Goal: Task Accomplishment & Management: Manage account settings

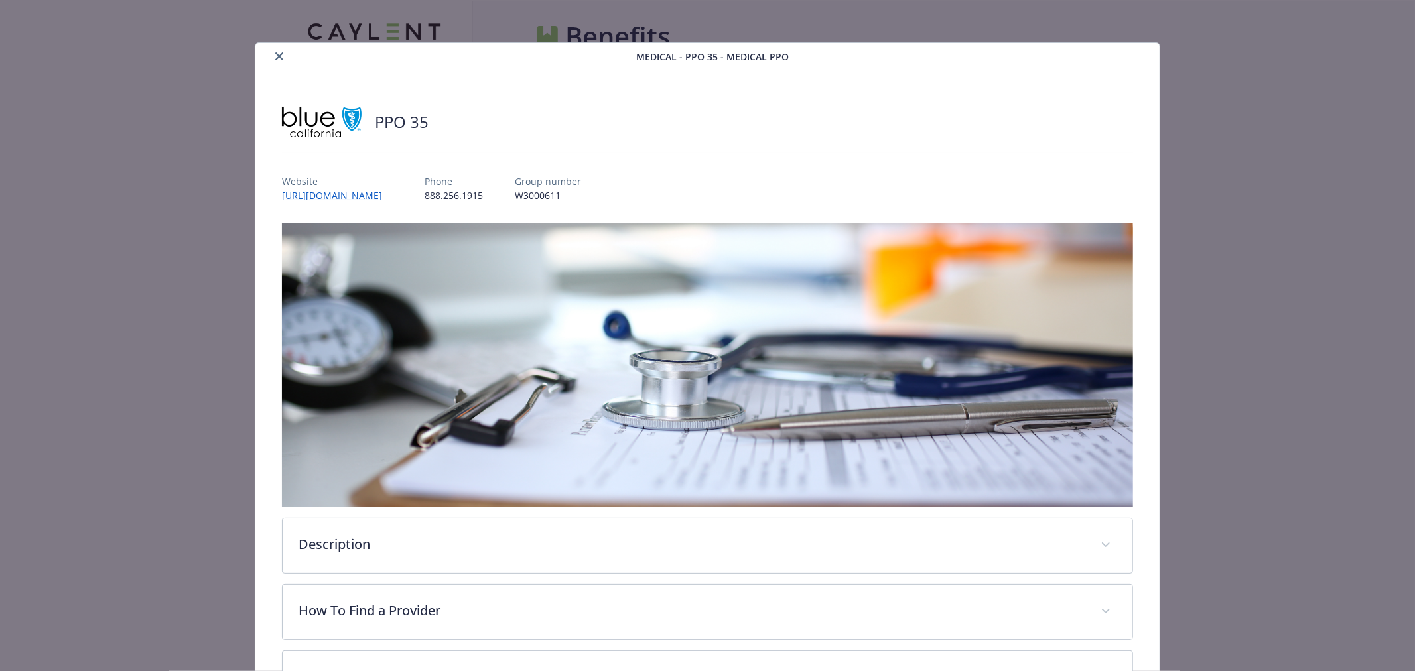
scroll to position [40, 0]
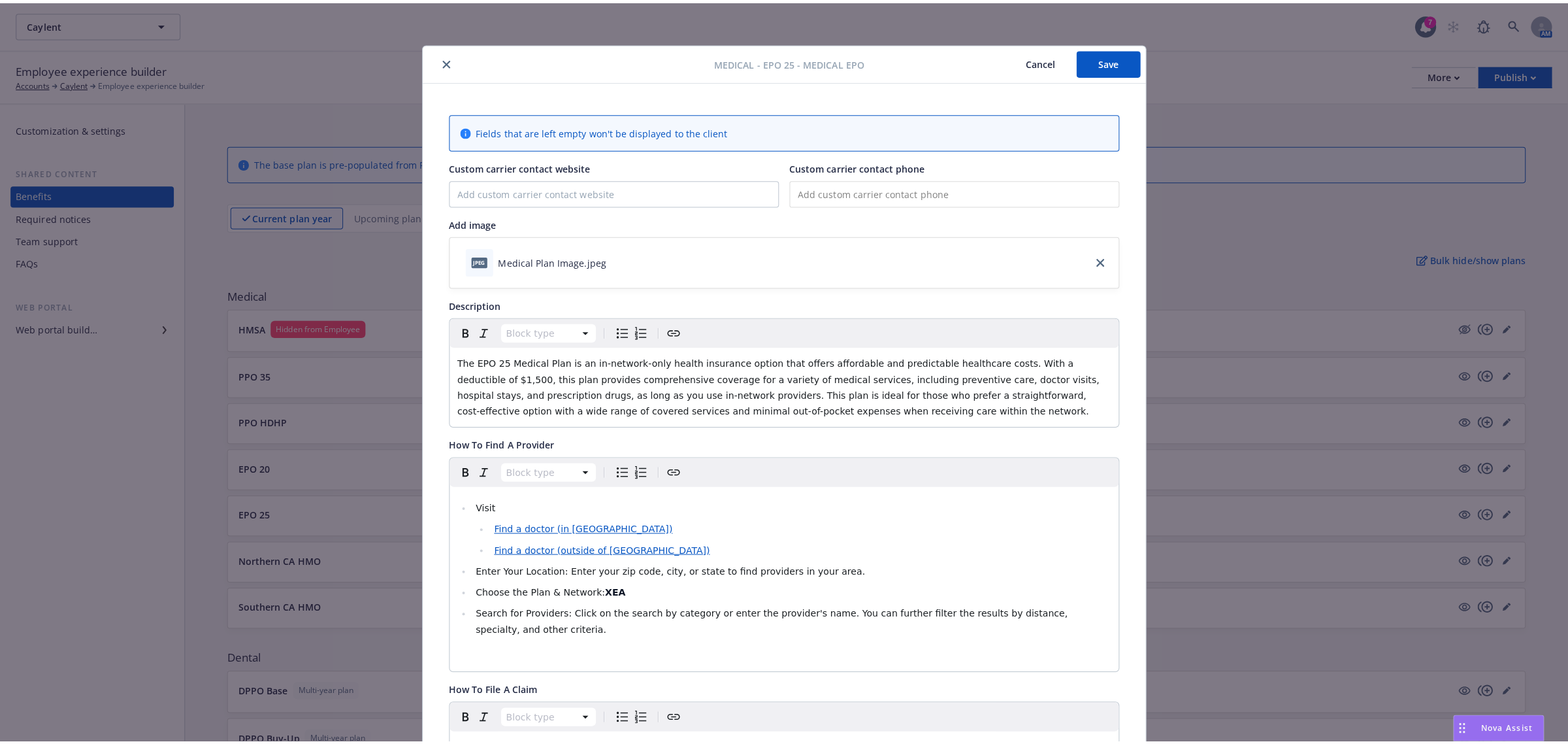
scroll to position [39, 0]
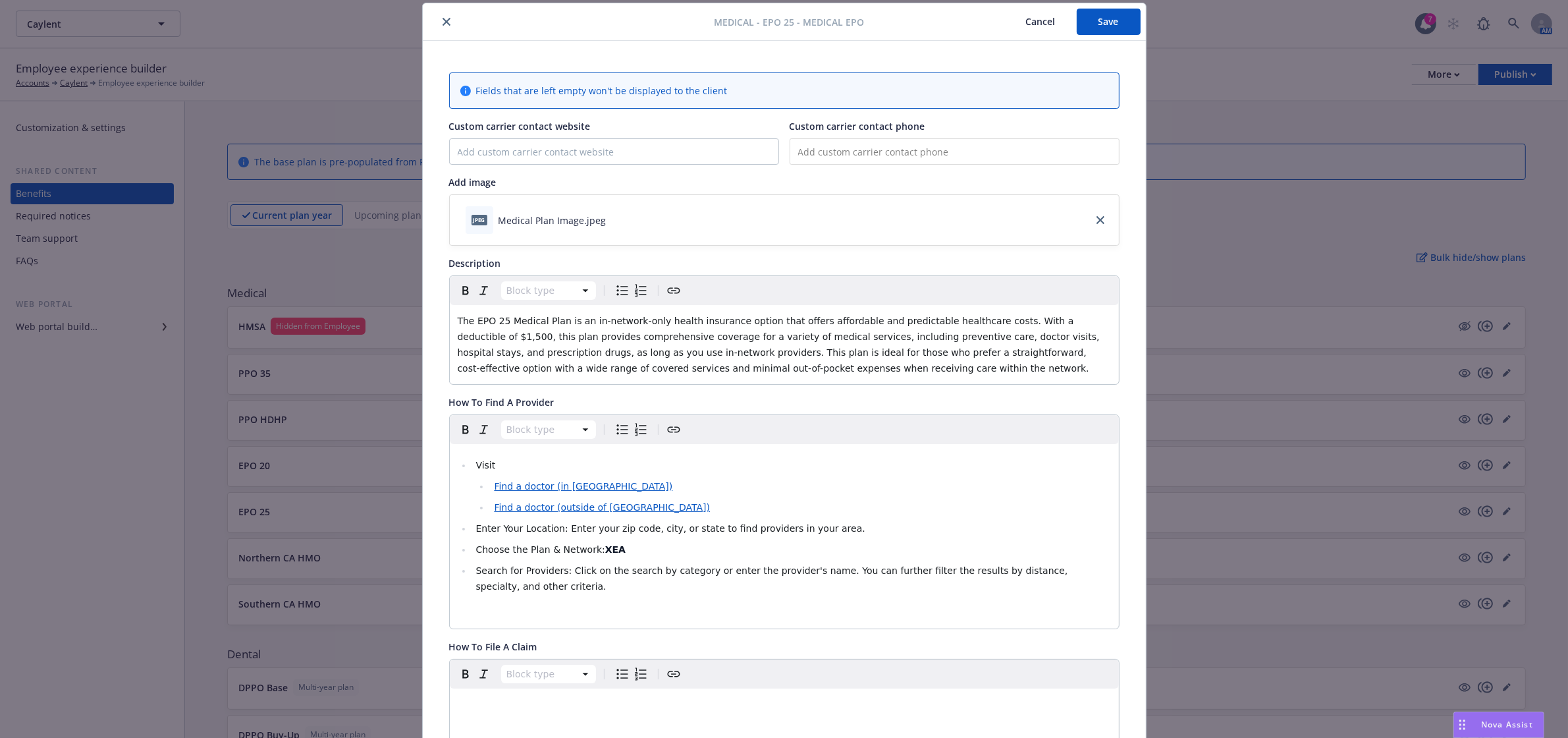
click at [1113, 22] on button "Save" at bounding box center [1108, 22] width 64 height 27
click at [443, 21] on icon "close" at bounding box center [447, 22] width 8 height 8
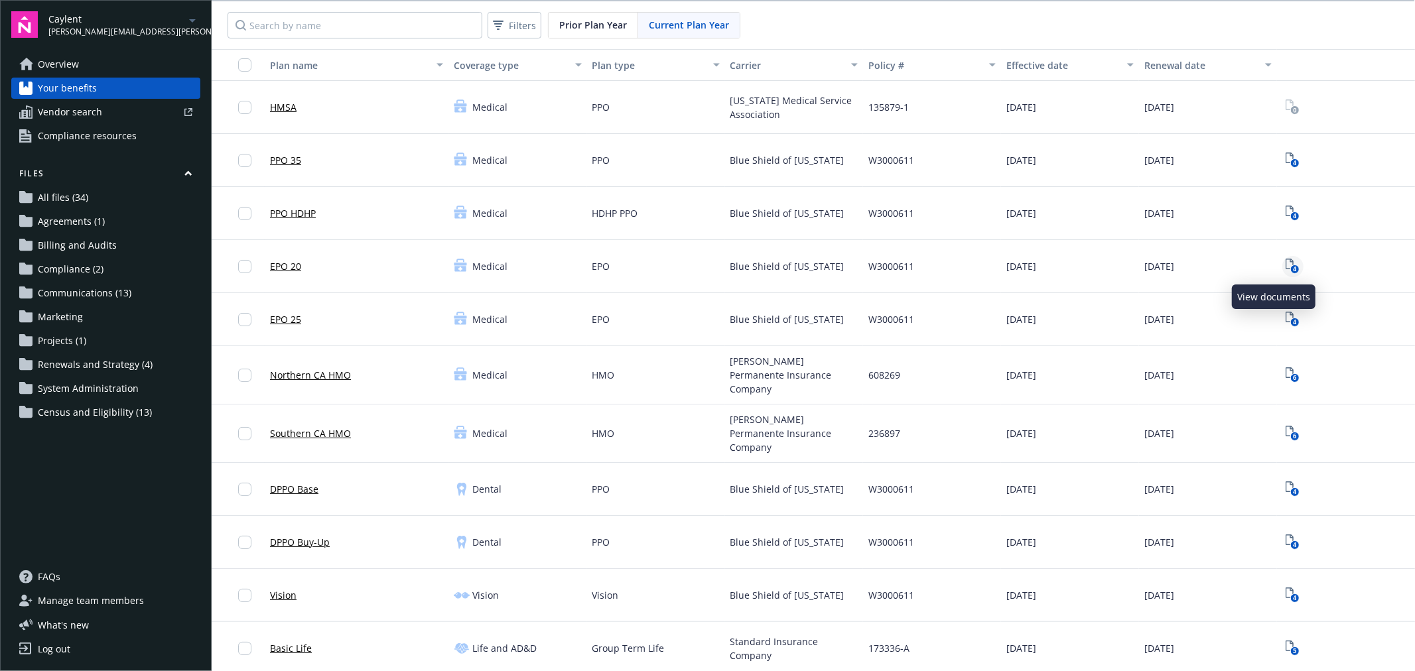
click at [1291, 269] on rect "View Plan Documents" at bounding box center [1295, 269] width 9 height 9
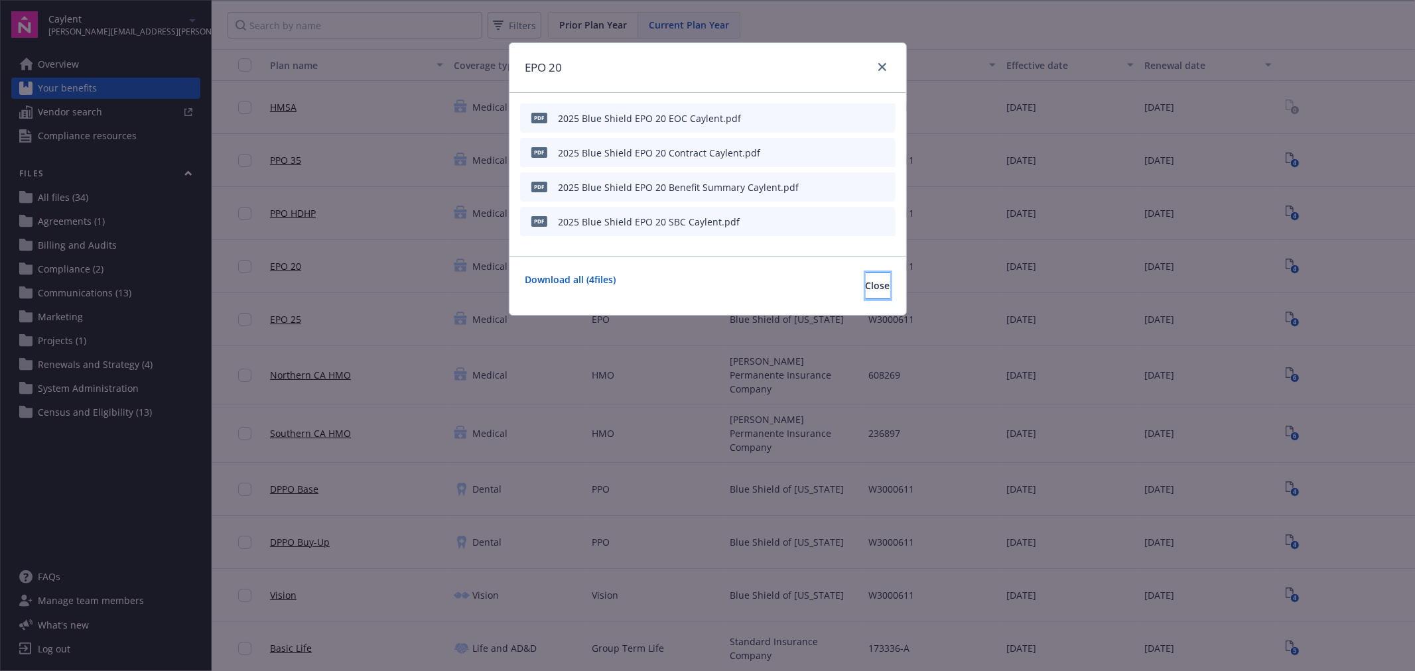
click at [865, 285] on button "Close" at bounding box center [877, 286] width 25 height 27
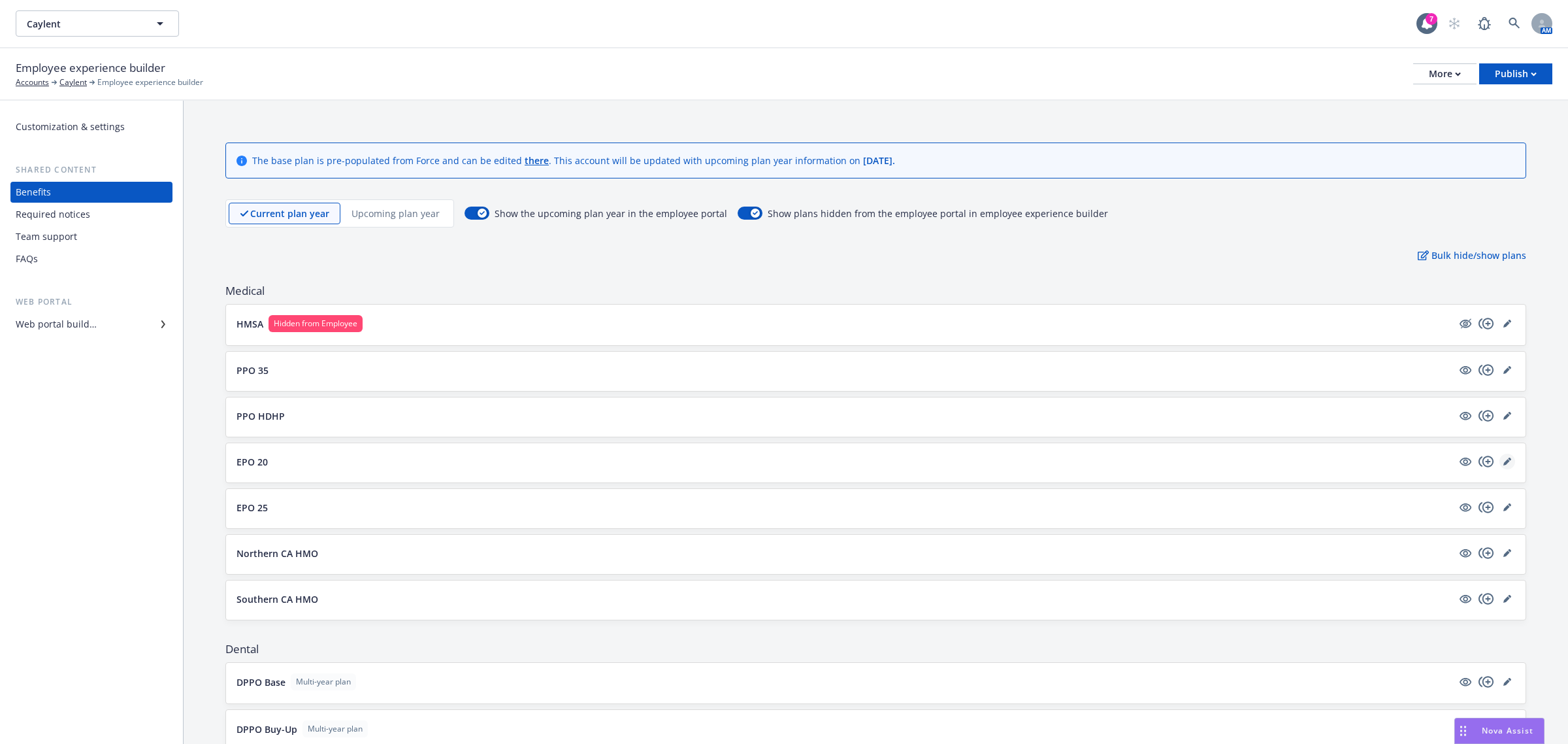
click at [1503, 463] on icon "editPencil" at bounding box center [1506, 462] width 7 height 7
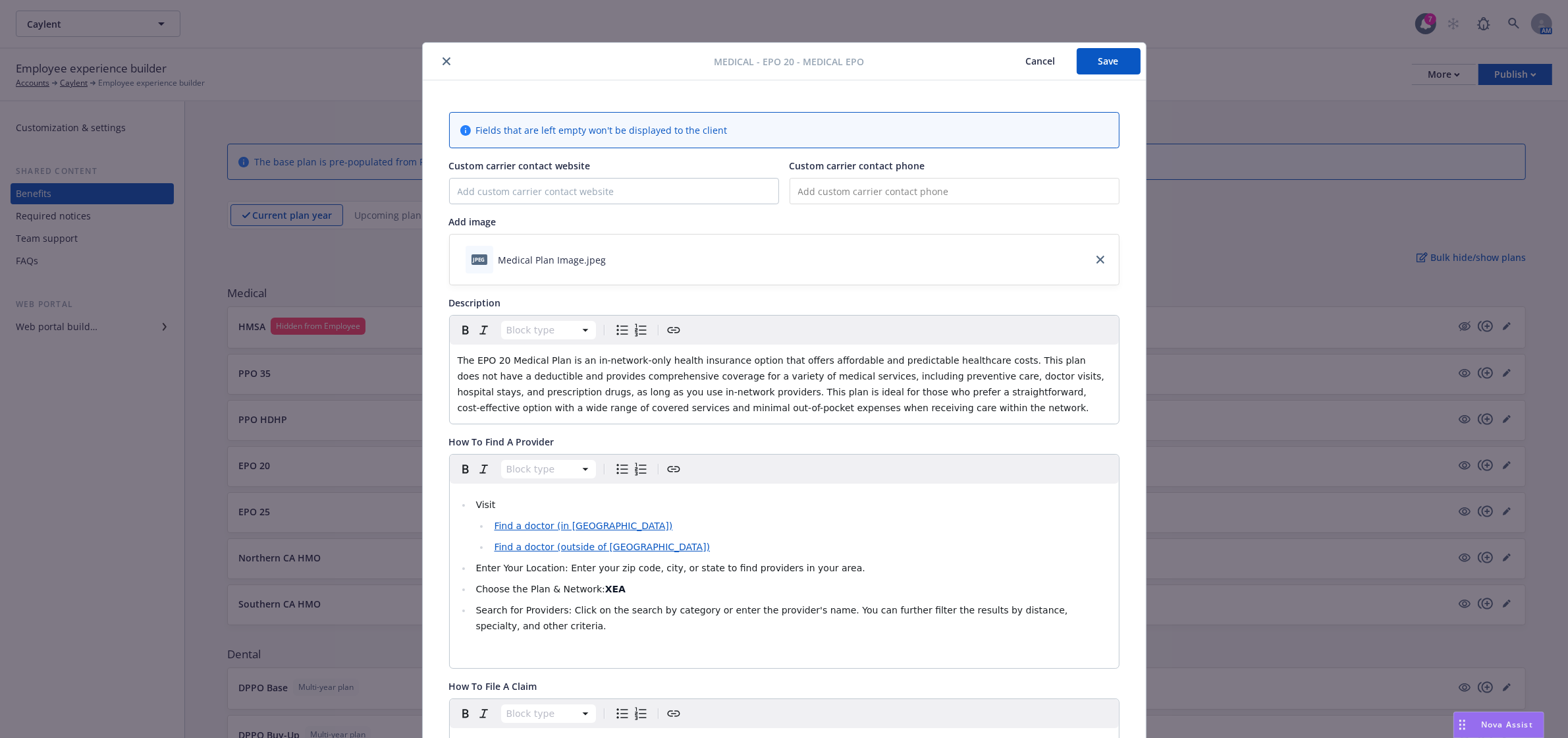
click at [439, 61] on button "close" at bounding box center [447, 62] width 16 height 16
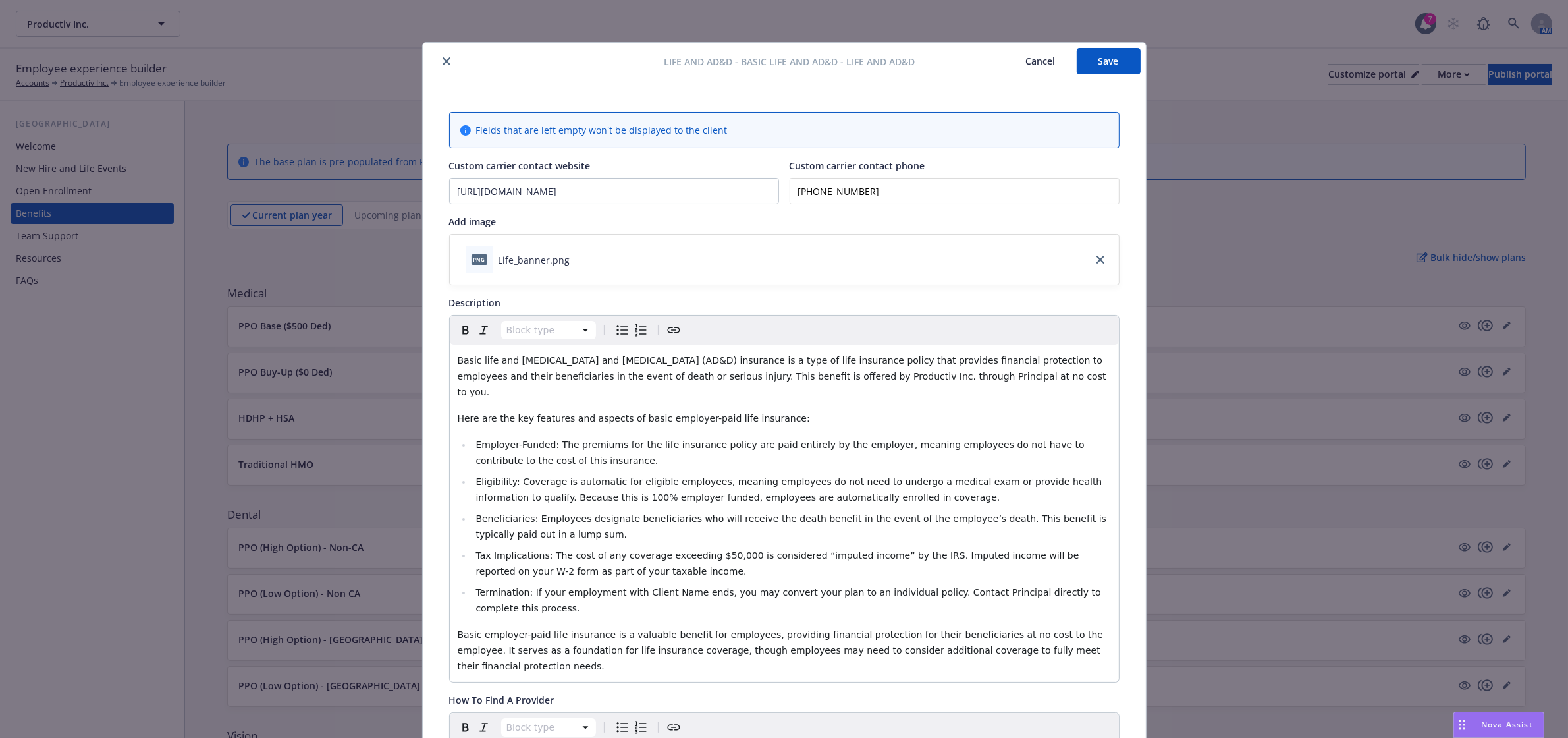
scroll to position [698, 0]
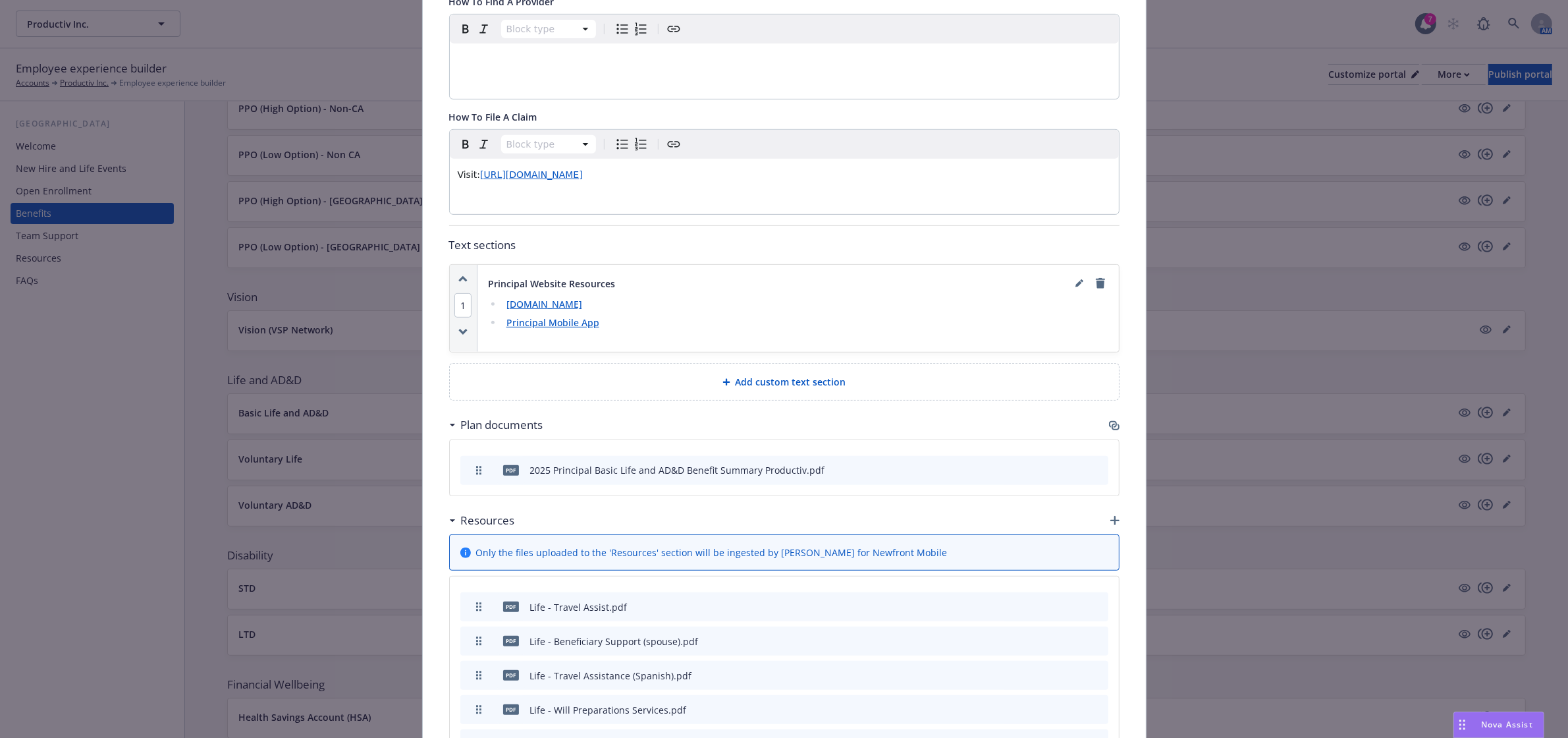
click at [1109, 420] on icon "button" at bounding box center [1114, 425] width 11 height 11
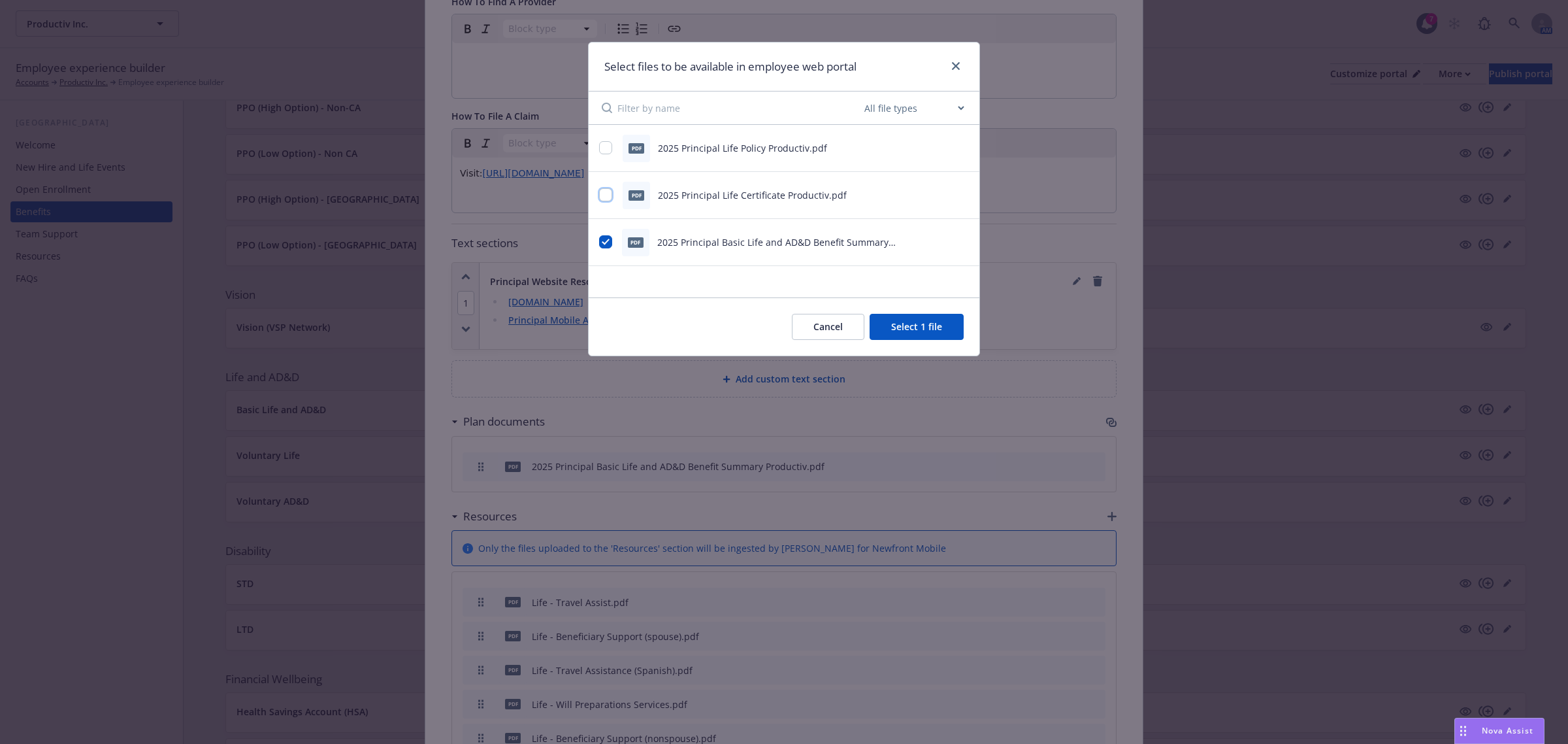
click at [605, 197] on input "checkbox" at bounding box center [605, 194] width 13 height 13
checkbox input "true"
click at [911, 317] on button "Select 2 files" at bounding box center [914, 326] width 98 height 27
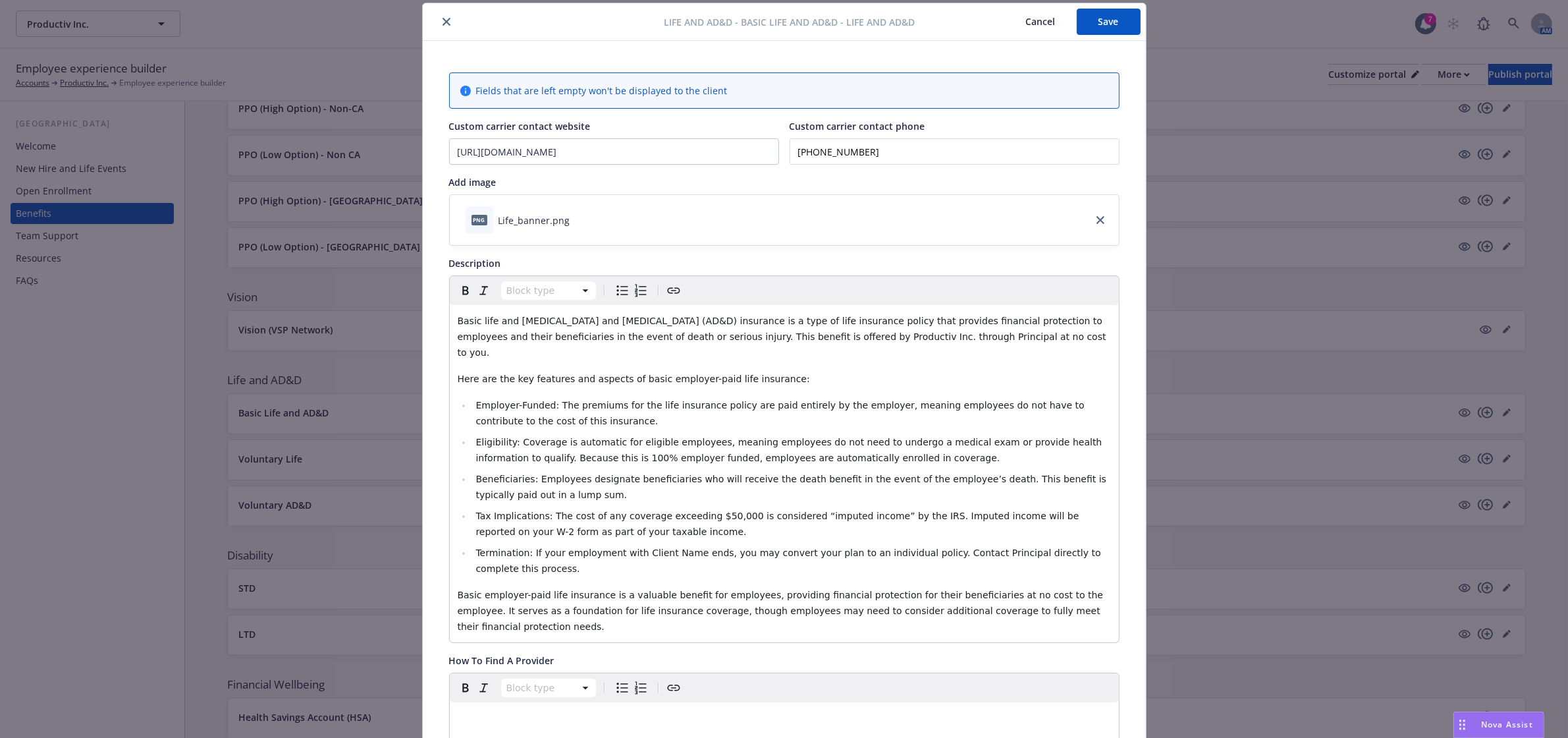
scroll to position [0, 0]
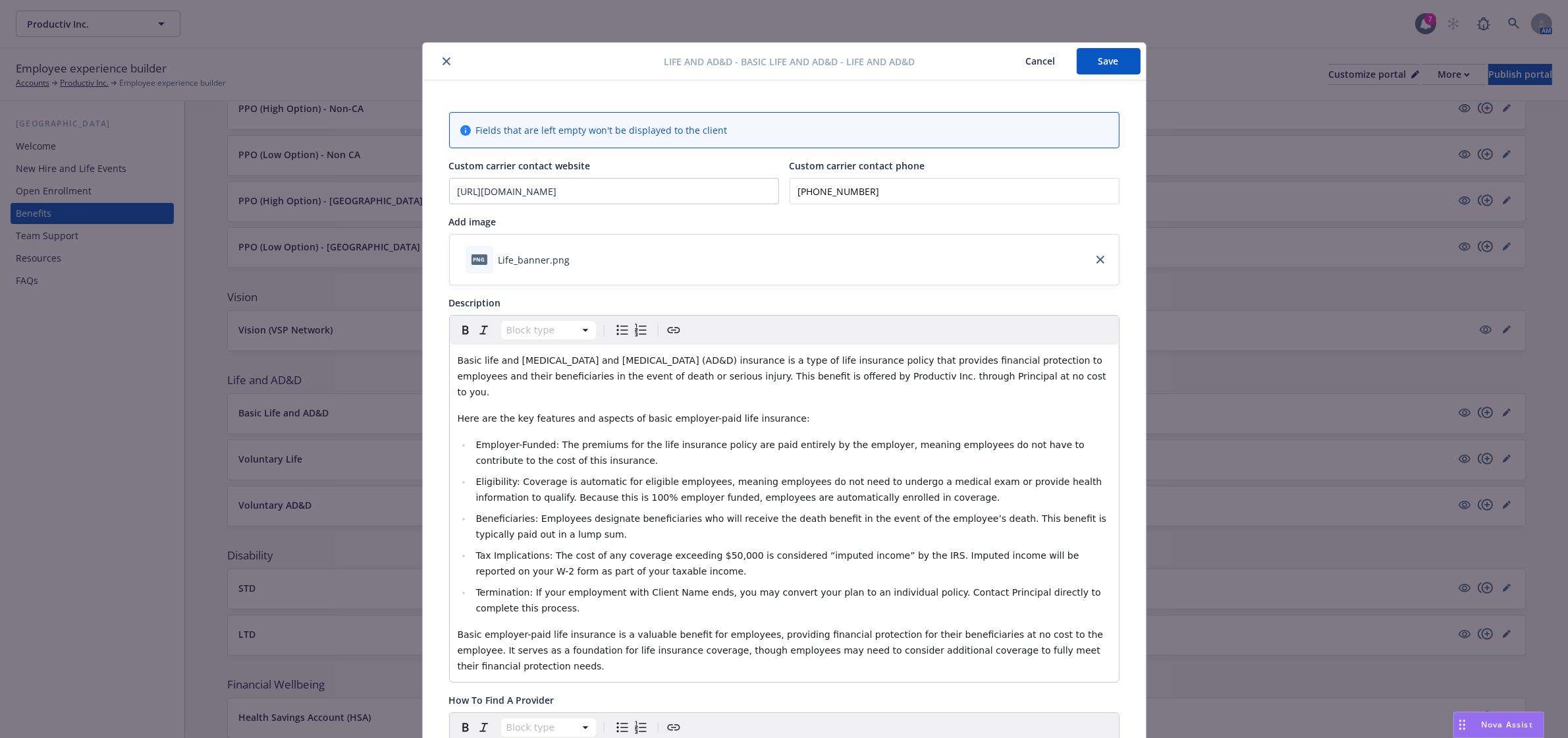
click at [1108, 55] on button "Save" at bounding box center [1108, 61] width 64 height 27
click at [443, 60] on icon "close" at bounding box center [447, 62] width 8 height 8
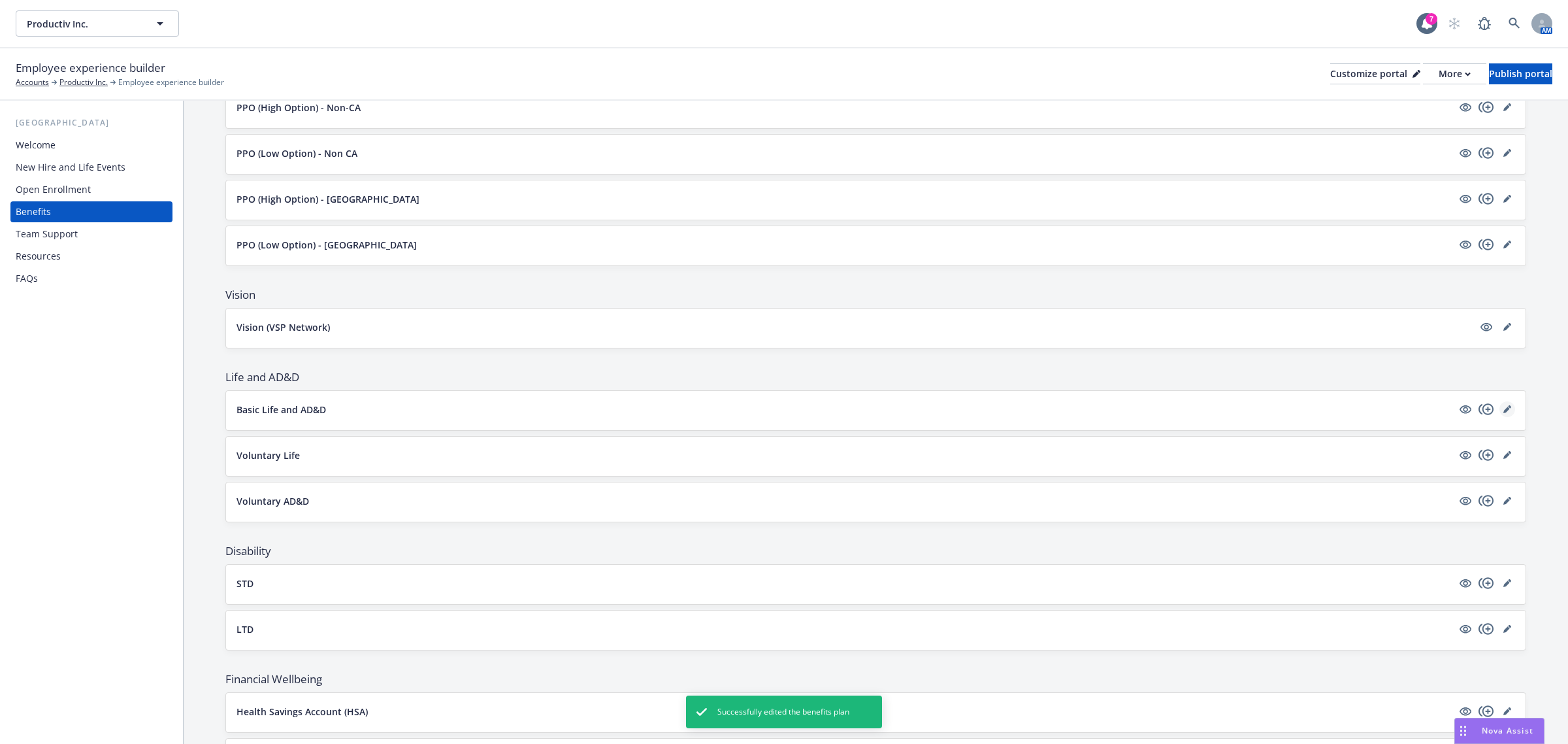
click at [1503, 412] on icon "editPencil" at bounding box center [1507, 409] width 8 height 8
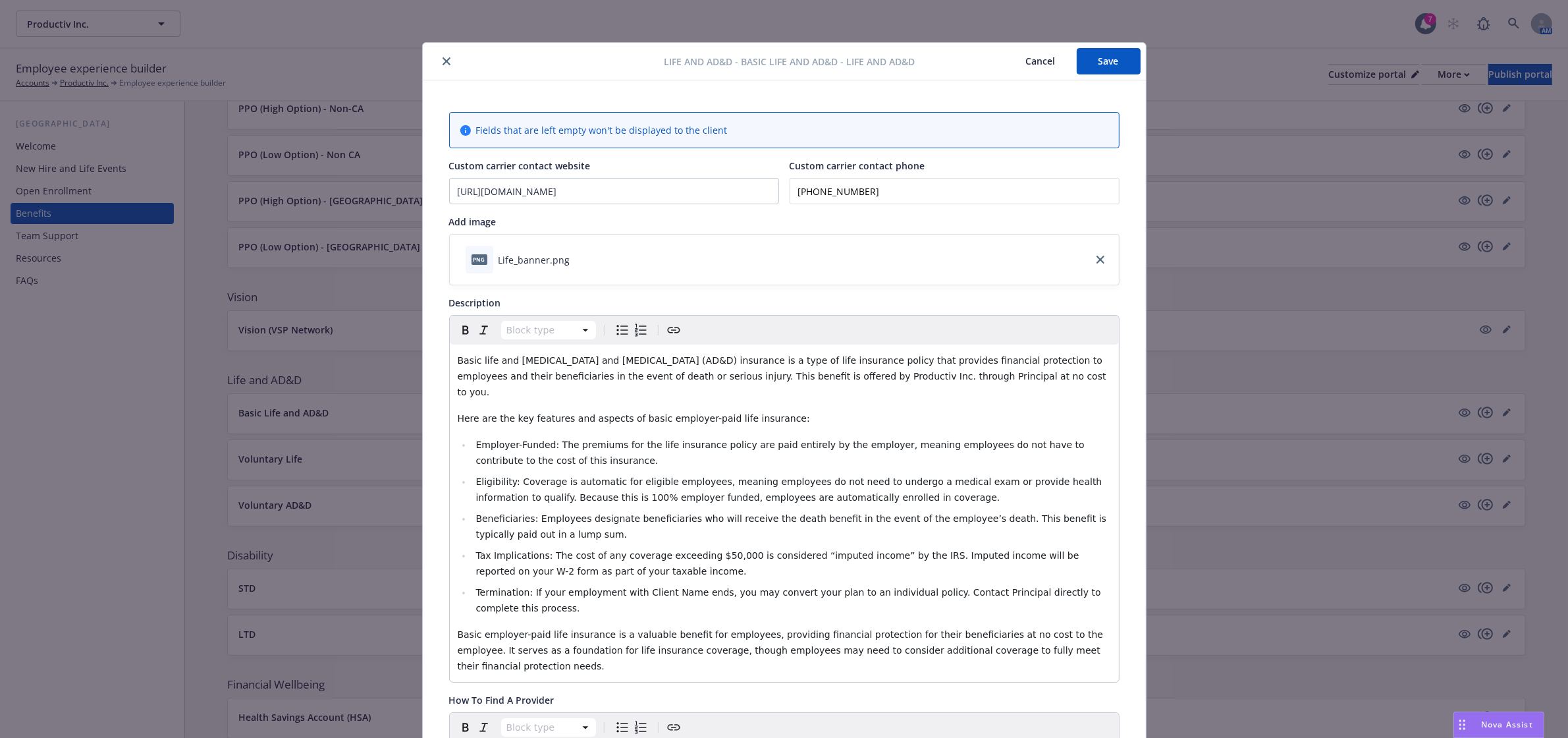
click at [439, 67] on button "close" at bounding box center [447, 62] width 16 height 16
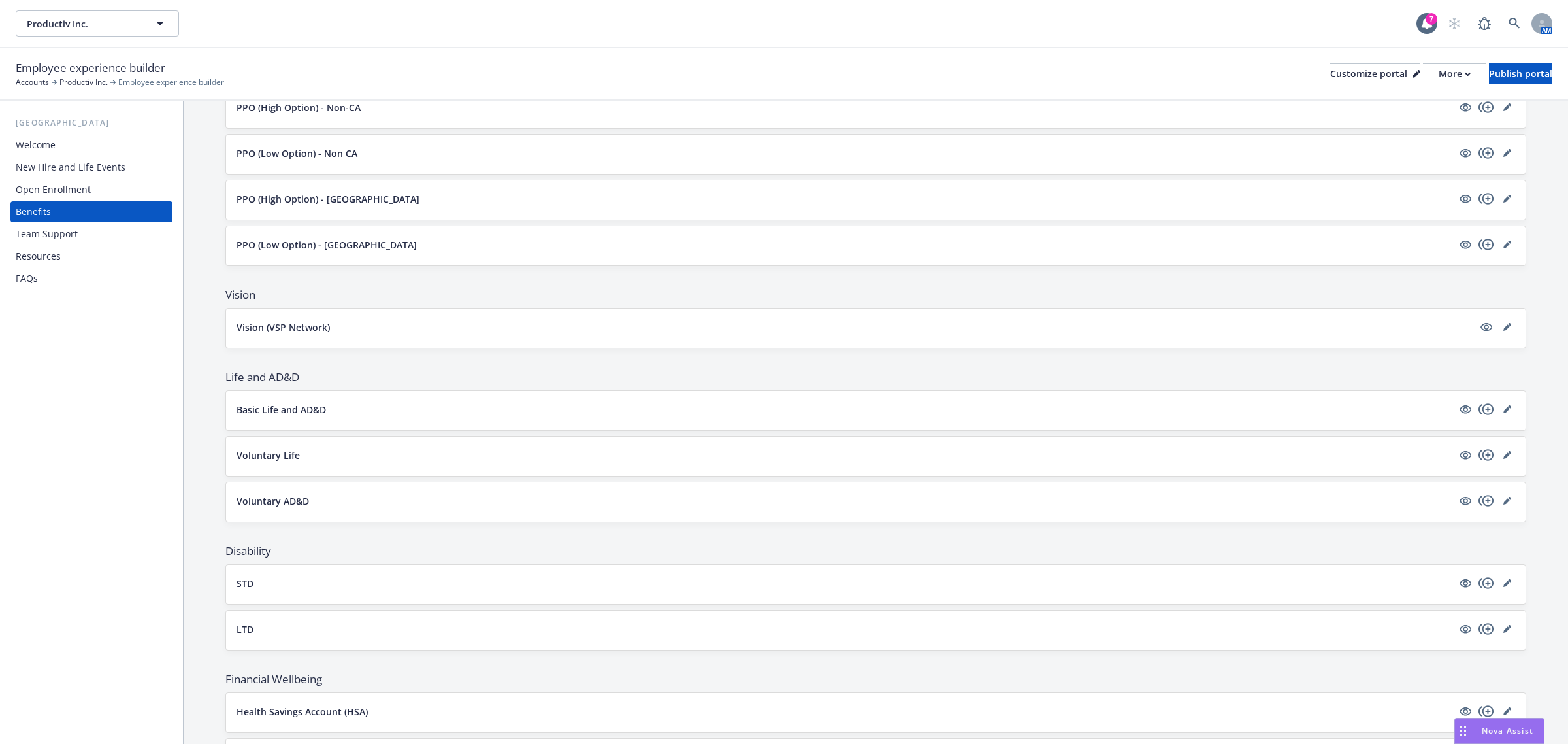
click at [1488, 511] on div "Voluntary AD&D" at bounding box center [876, 502] width 1278 height 19
click at [1499, 507] on link "editPencil" at bounding box center [1507, 501] width 16 height 16
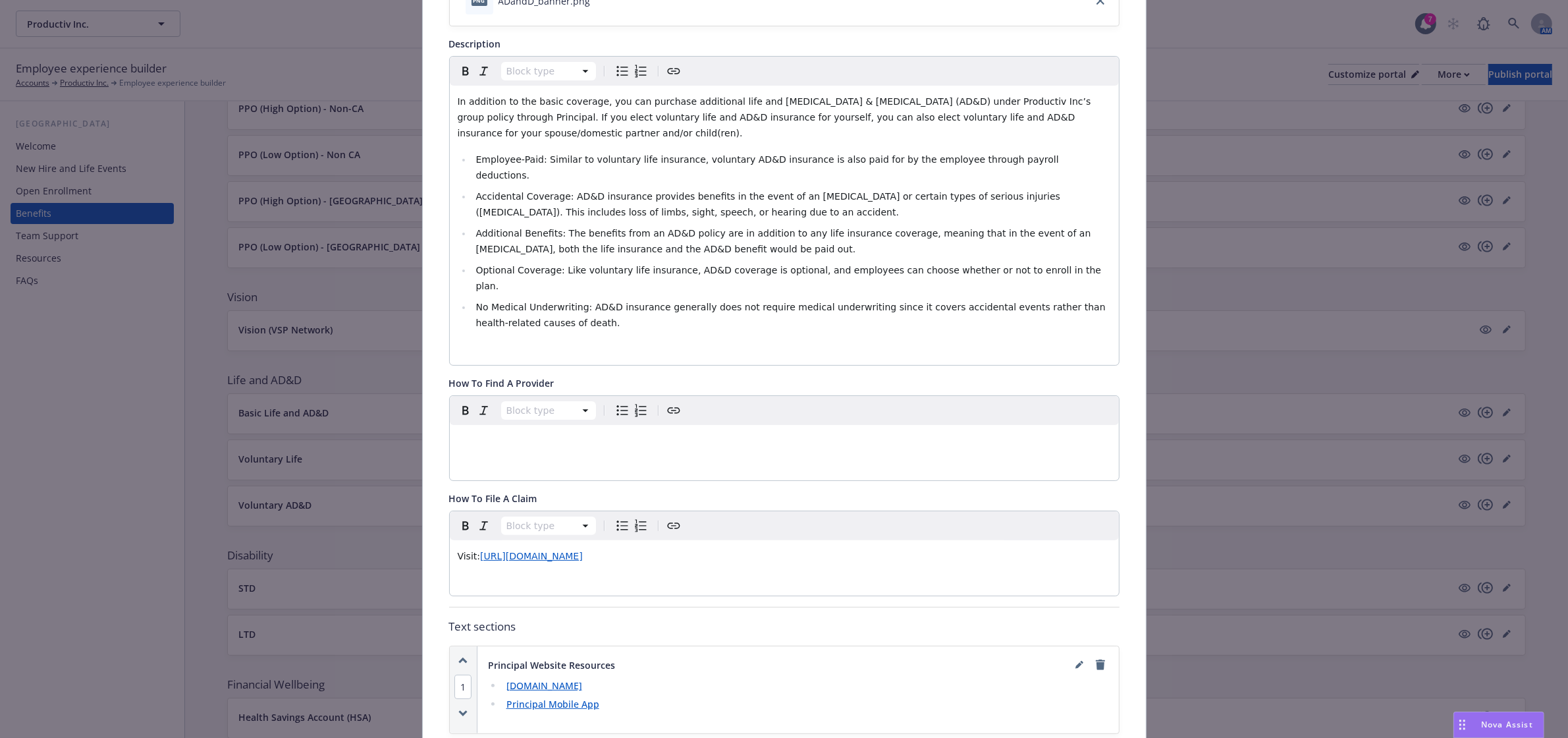
scroll to position [478, 0]
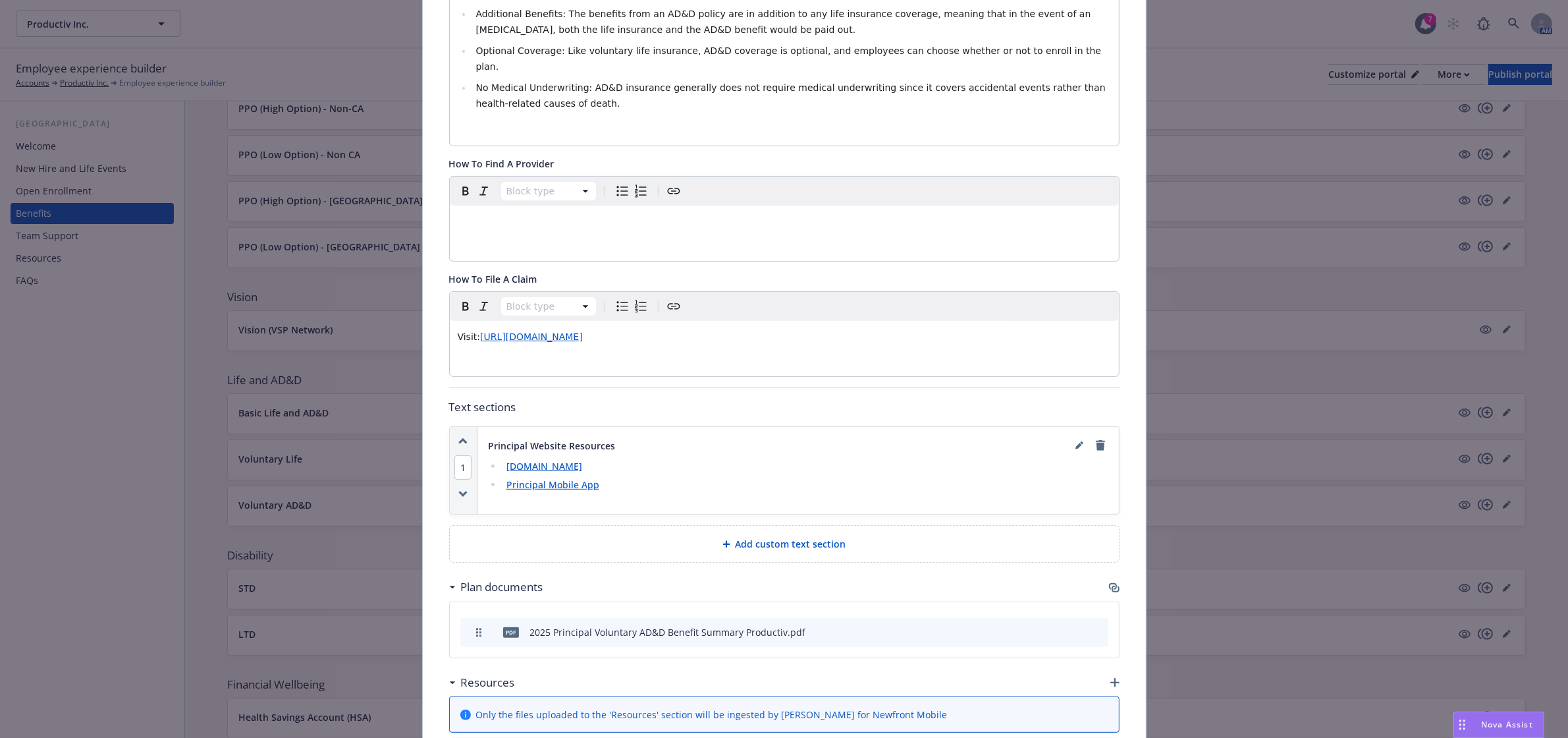
click at [1111, 582] on icon "button" at bounding box center [1114, 587] width 11 height 11
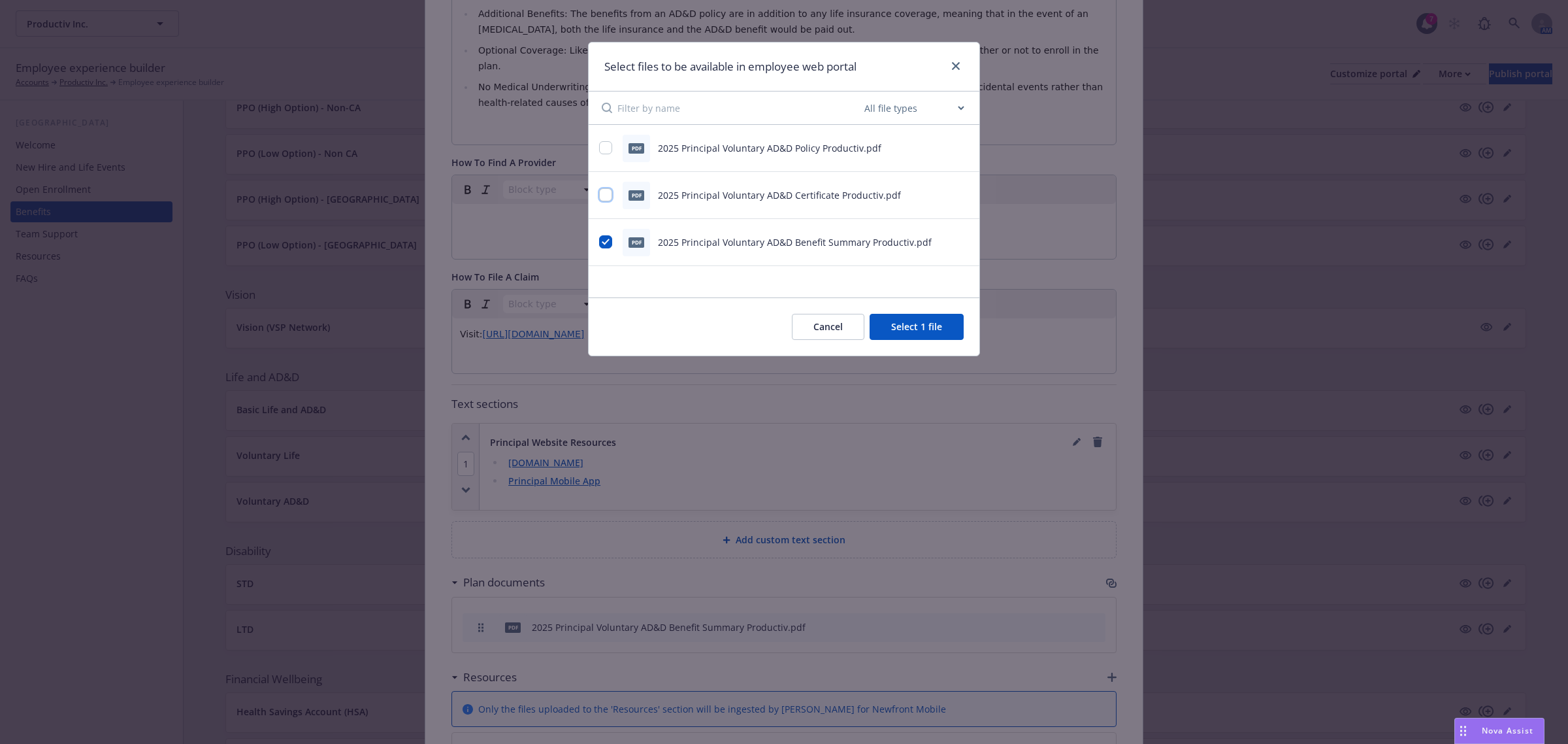
click at [605, 199] on input "checkbox" at bounding box center [605, 194] width 13 height 13
checkbox input "true"
click at [879, 340] on button "Select 2 files" at bounding box center [914, 326] width 98 height 27
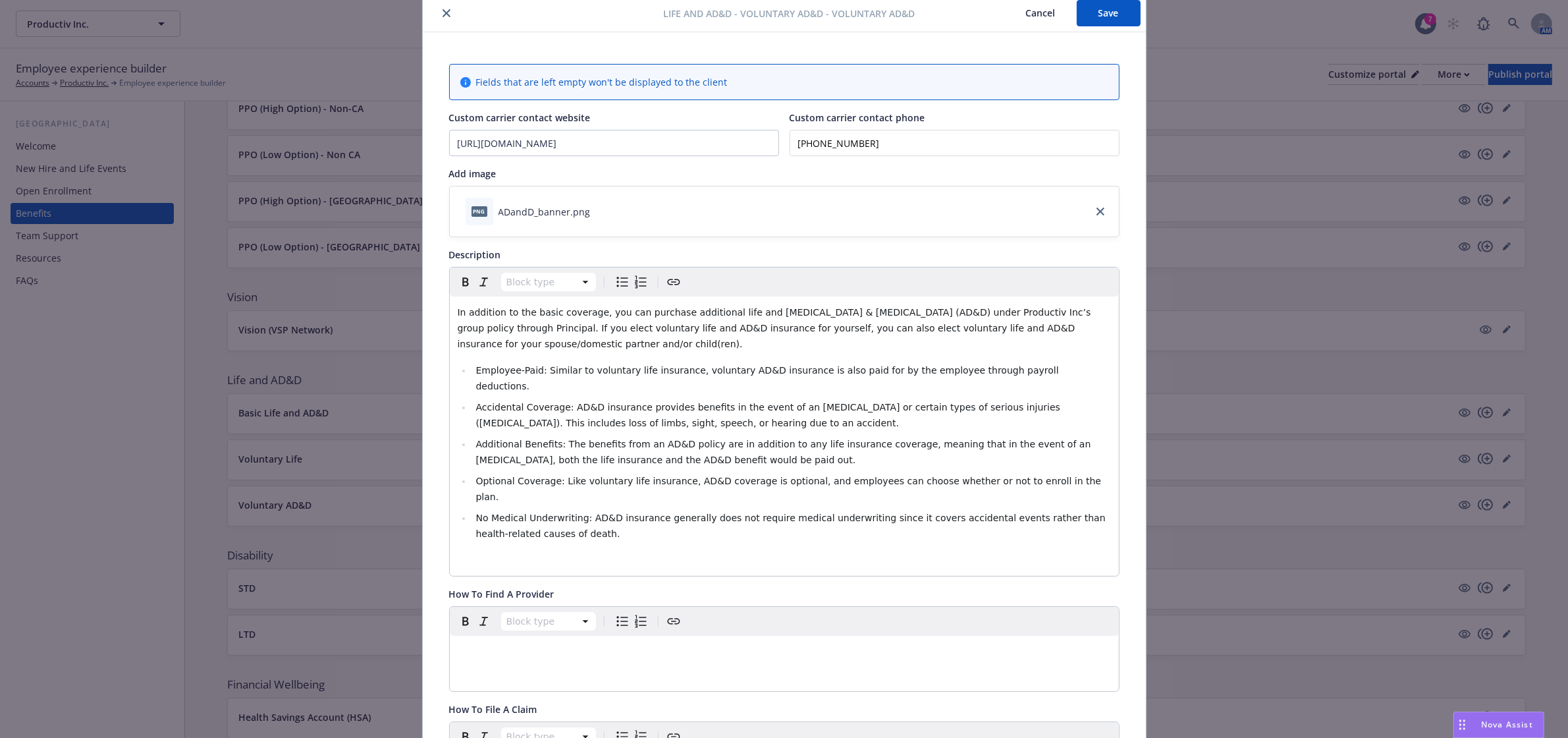
scroll to position [0, 0]
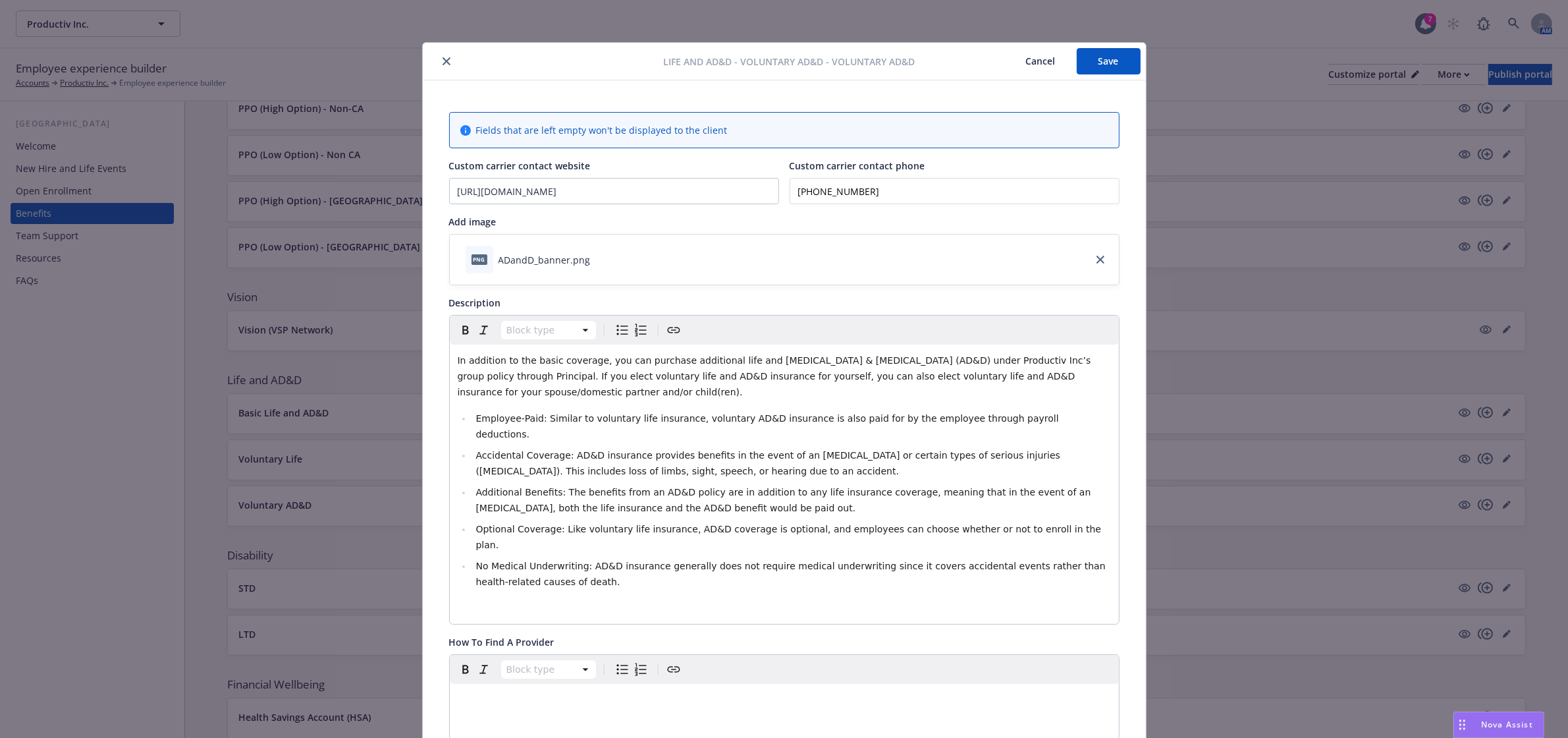
click at [1104, 58] on button "Save" at bounding box center [1108, 61] width 64 height 27
click at [443, 62] on icon "close" at bounding box center [447, 64] width 8 height 8
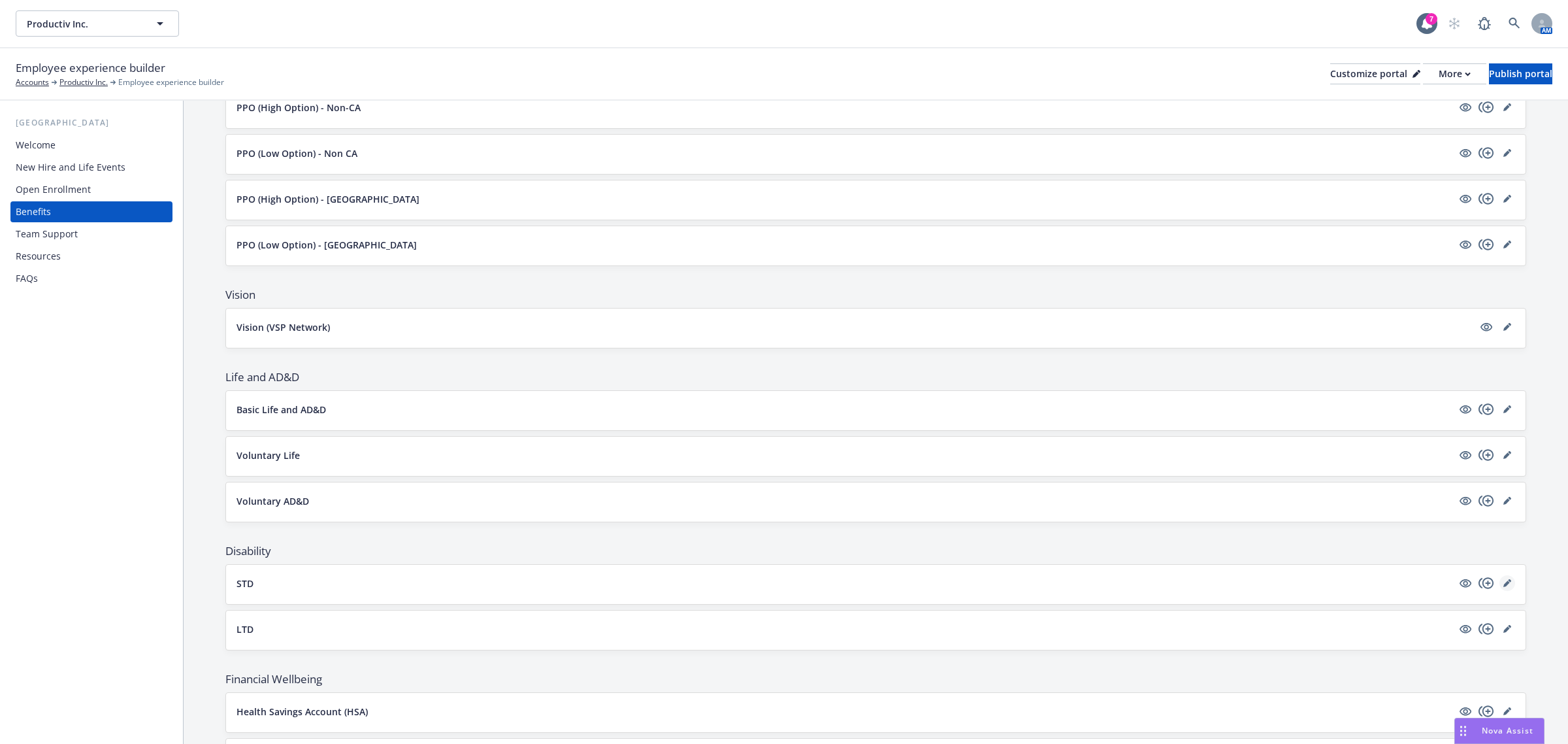
click at [1503, 587] on icon "editPencil" at bounding box center [1507, 583] width 8 height 8
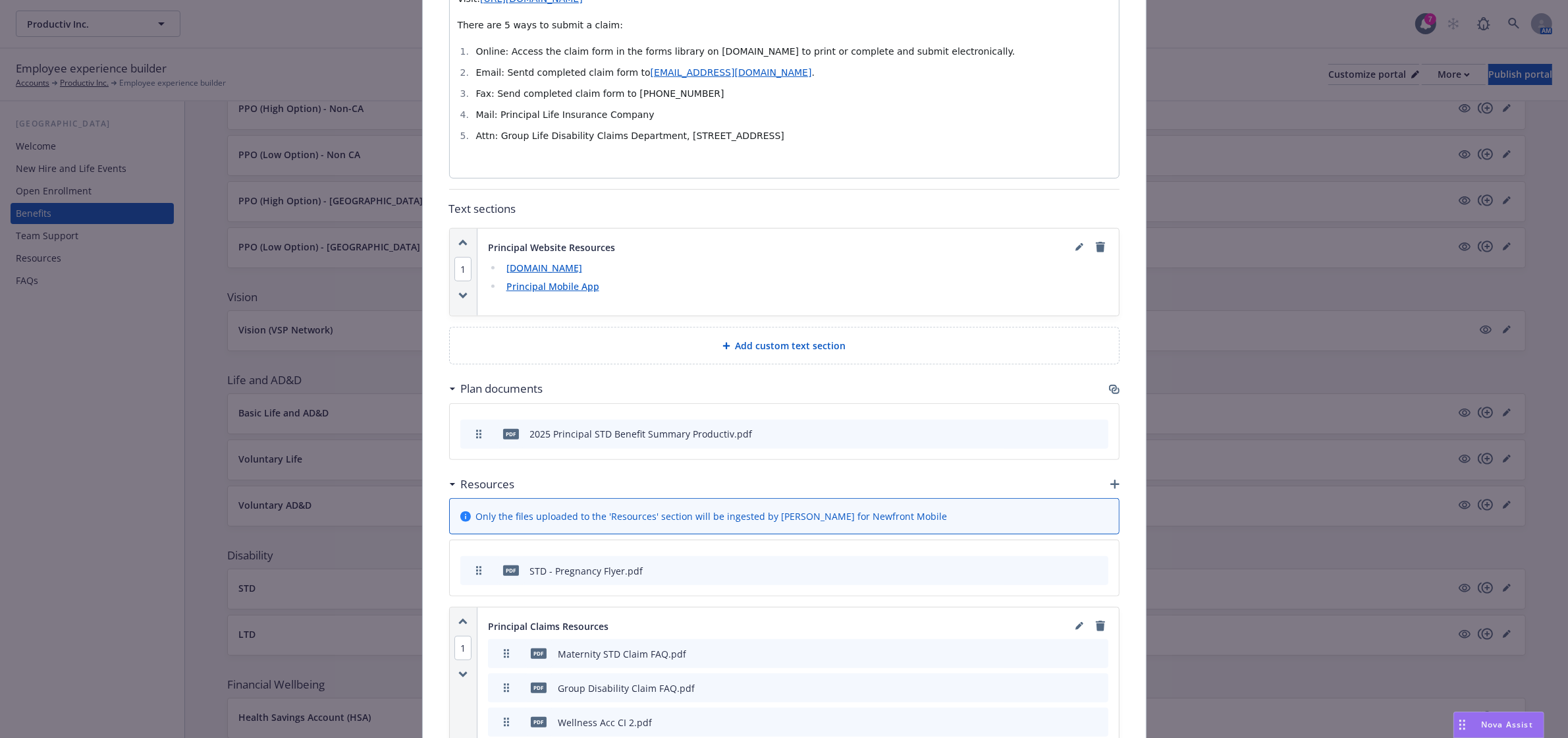
scroll to position [918, 0]
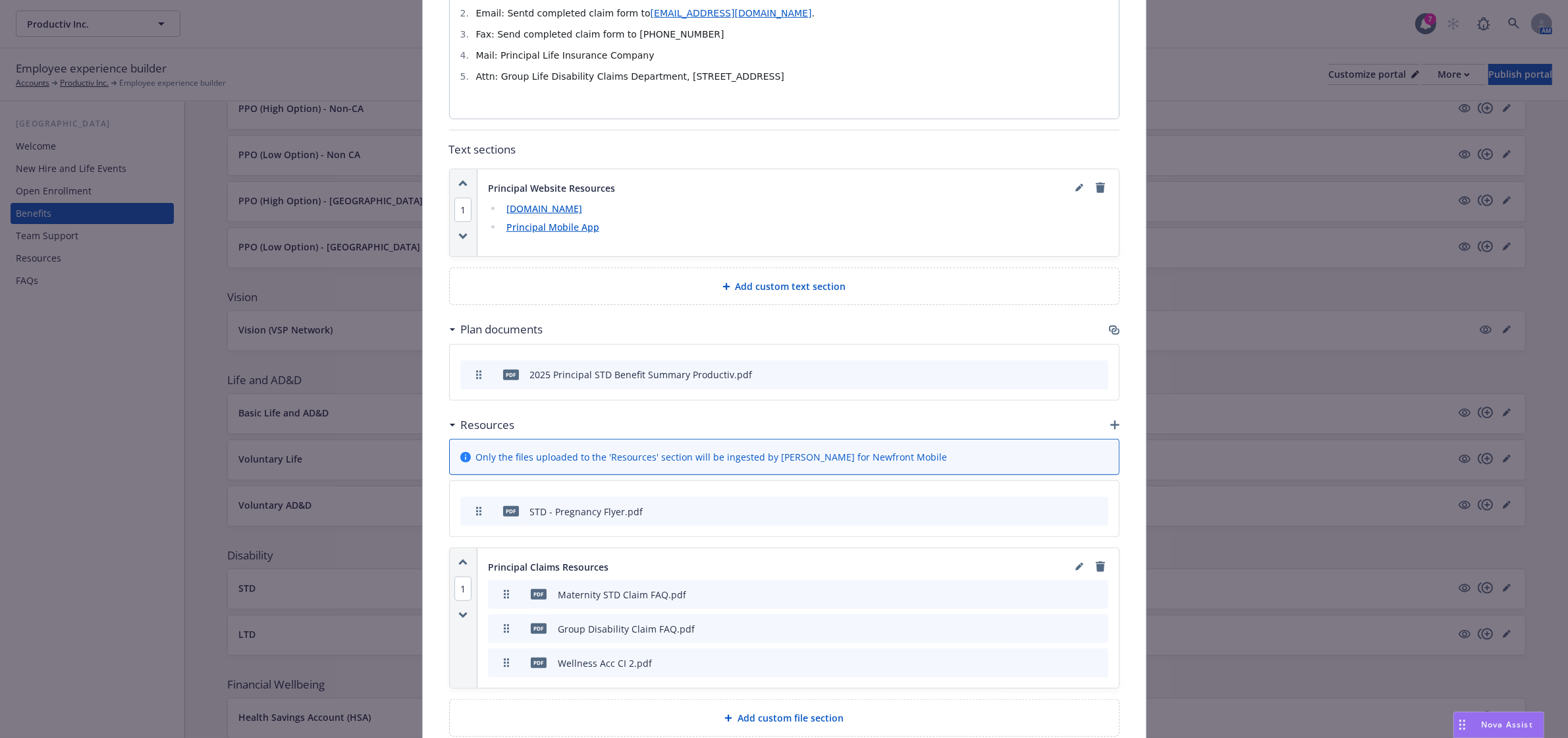
click at [1109, 325] on icon "button" at bounding box center [1114, 330] width 11 height 11
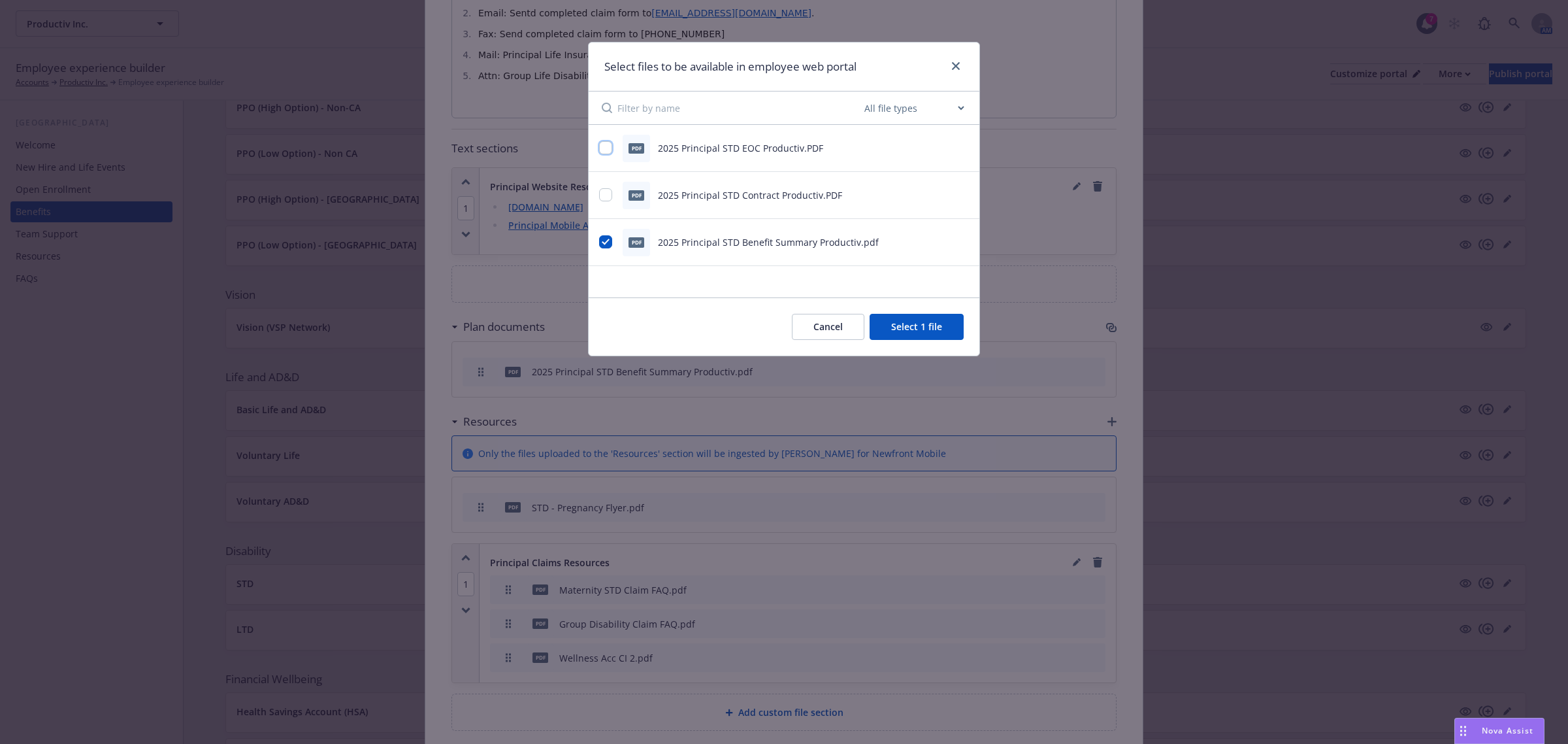
click at [603, 151] on input "checkbox" at bounding box center [605, 147] width 13 height 13
checkbox input "true"
click at [942, 327] on button "Select 2 files" at bounding box center [914, 326] width 98 height 27
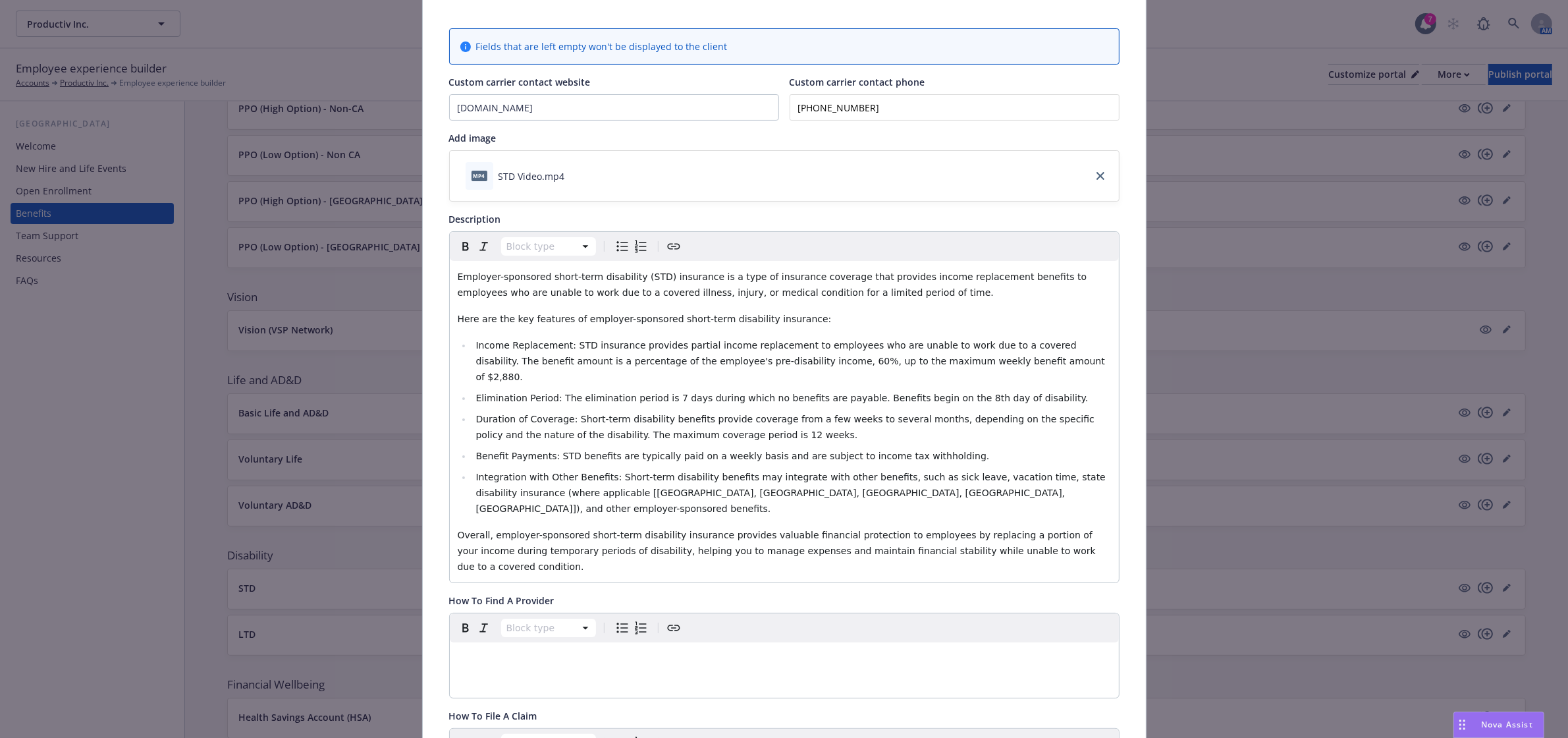
scroll to position [0, 0]
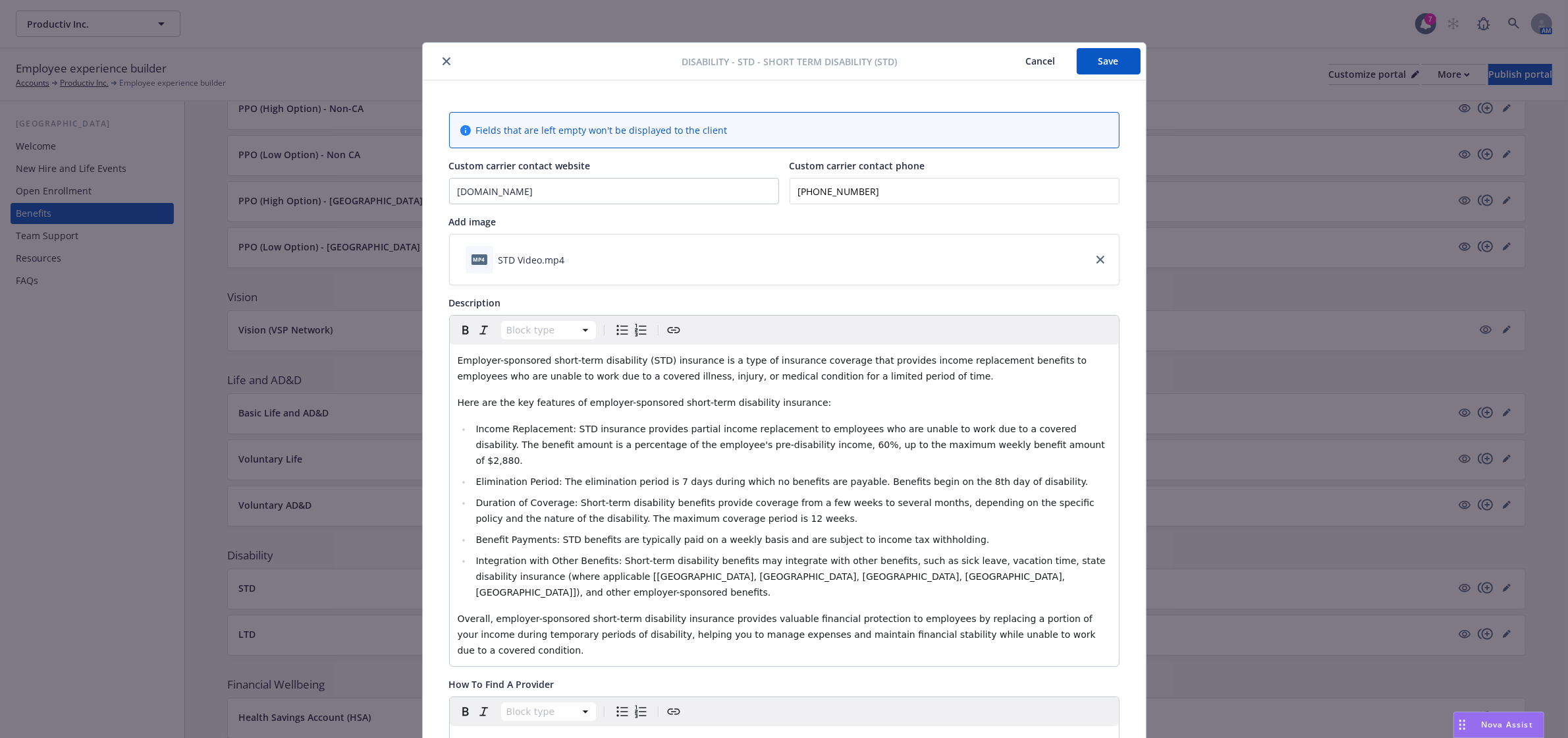
click at [1102, 58] on button "Save" at bounding box center [1108, 61] width 64 height 27
click at [443, 60] on icon "close" at bounding box center [447, 64] width 8 height 8
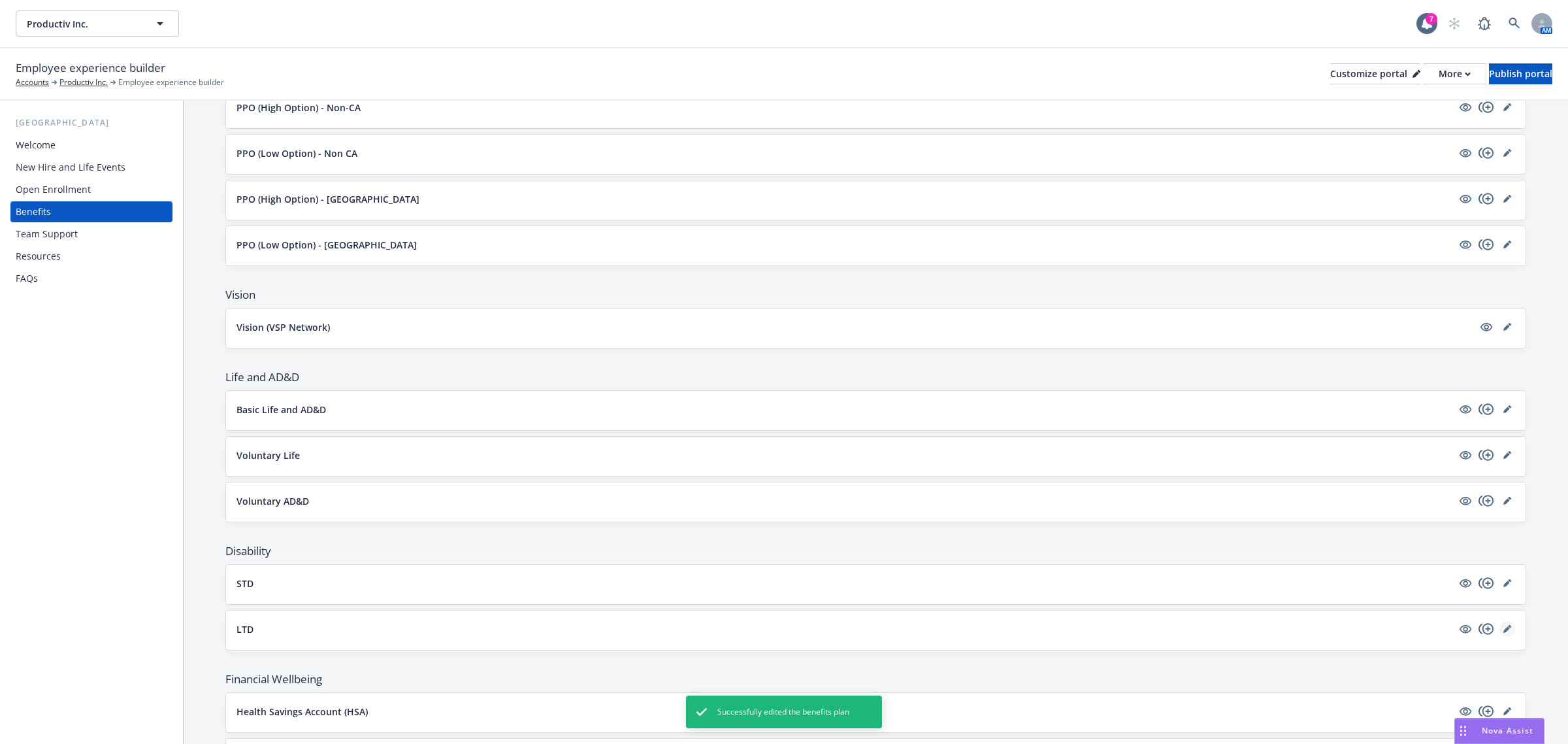
click at [1499, 626] on link "editPencil" at bounding box center [1507, 629] width 16 height 16
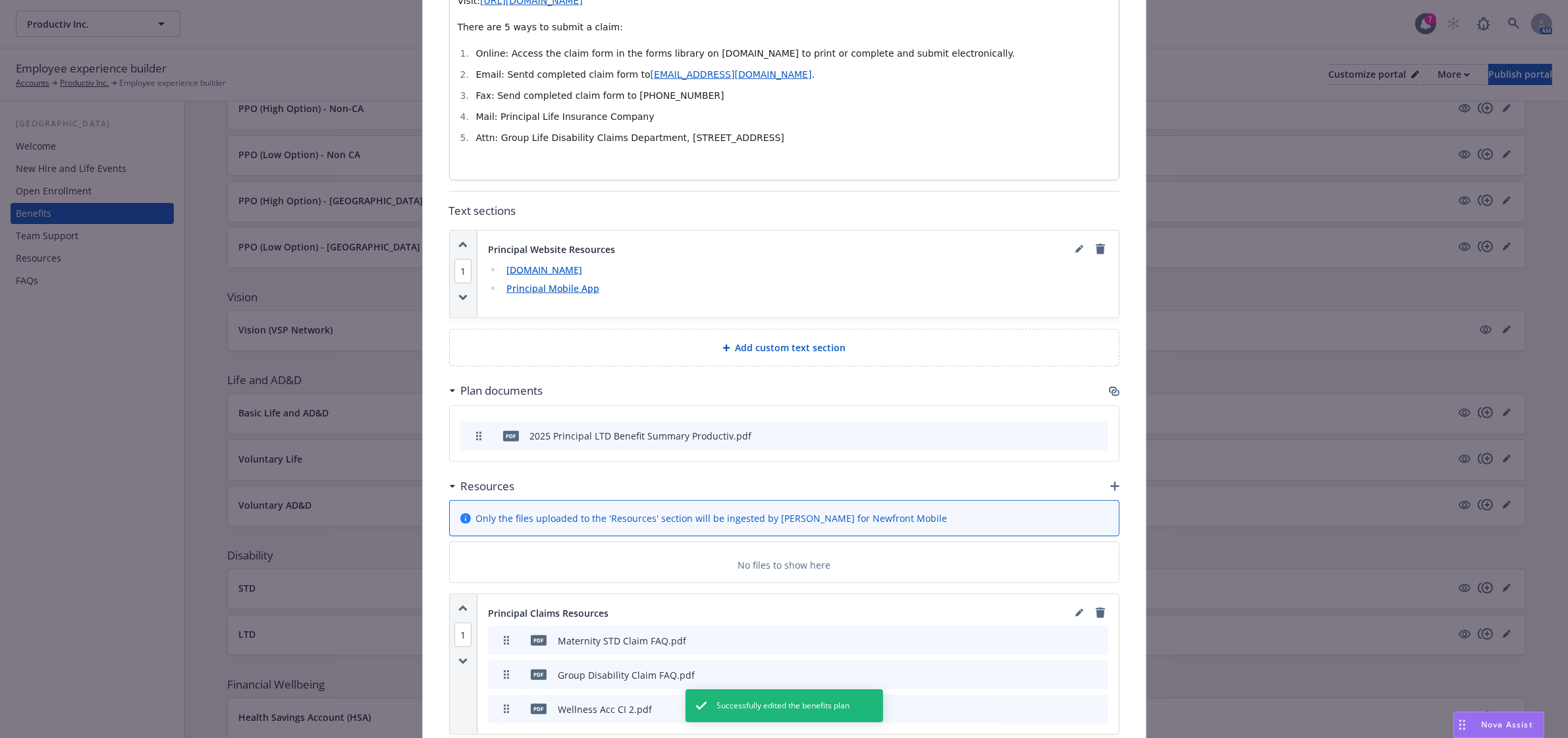
scroll to position [1137, 0]
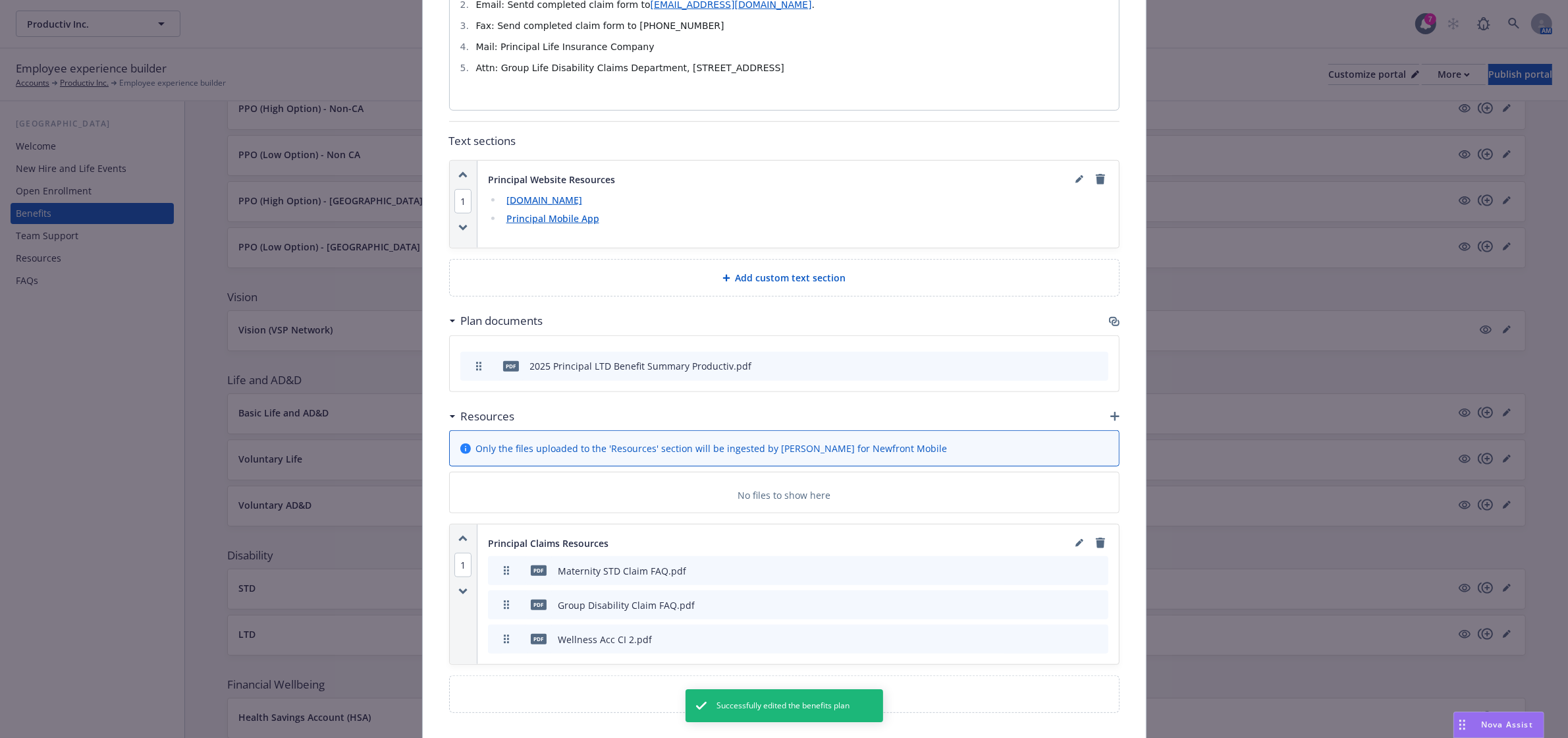
click at [1100, 307] on div "Plan documents" at bounding box center [784, 321] width 670 height 28
click at [1111, 320] on icon "button" at bounding box center [1115, 323] width 8 height 7
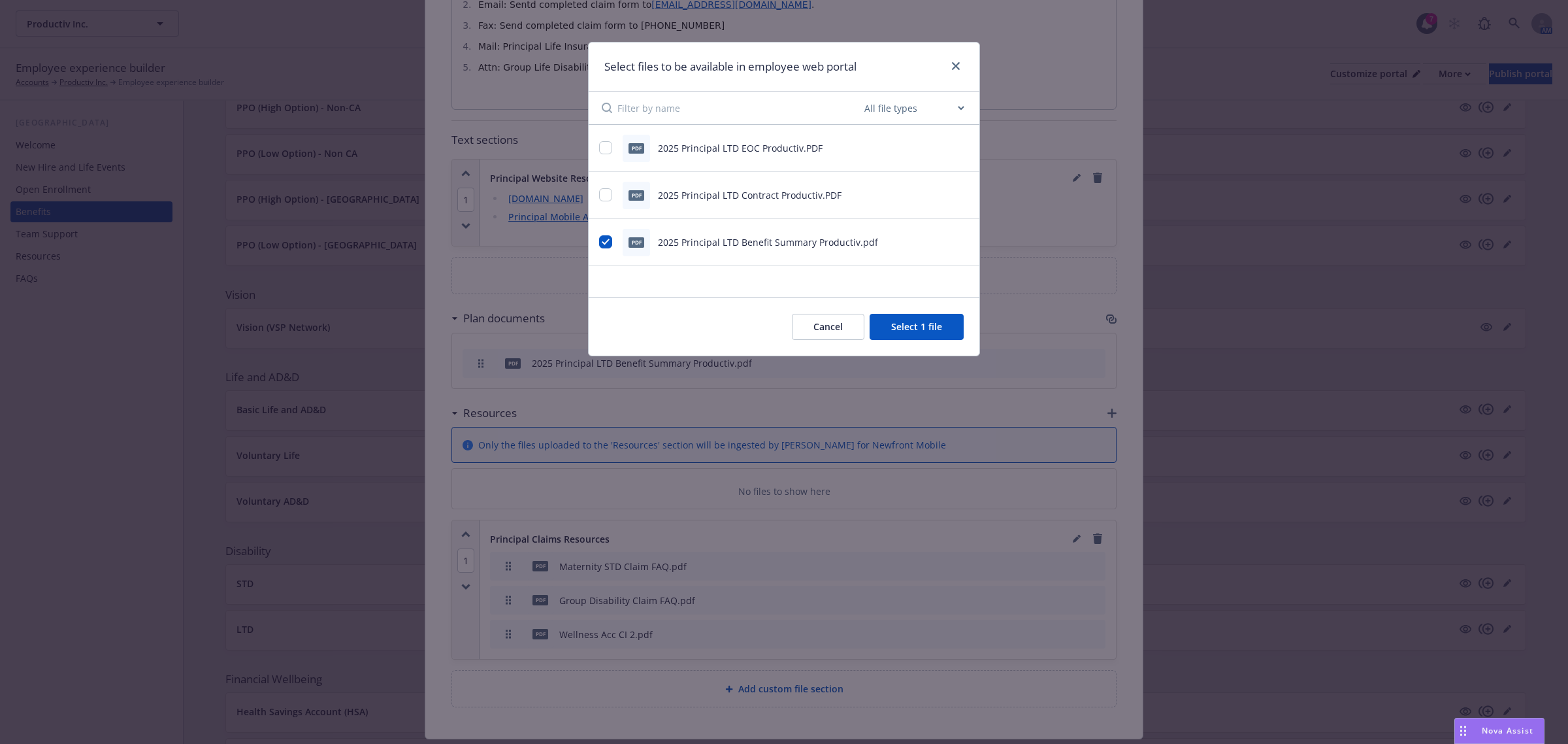
click at [608, 157] on div "PDF 2025 Principal LTD EOC Productiv.PDF" at bounding box center [767, 149] width 337 height 28
click at [602, 146] on input "checkbox" at bounding box center [605, 147] width 13 height 13
checkbox input "true"
click at [938, 329] on button "Select 2 files" at bounding box center [914, 326] width 98 height 27
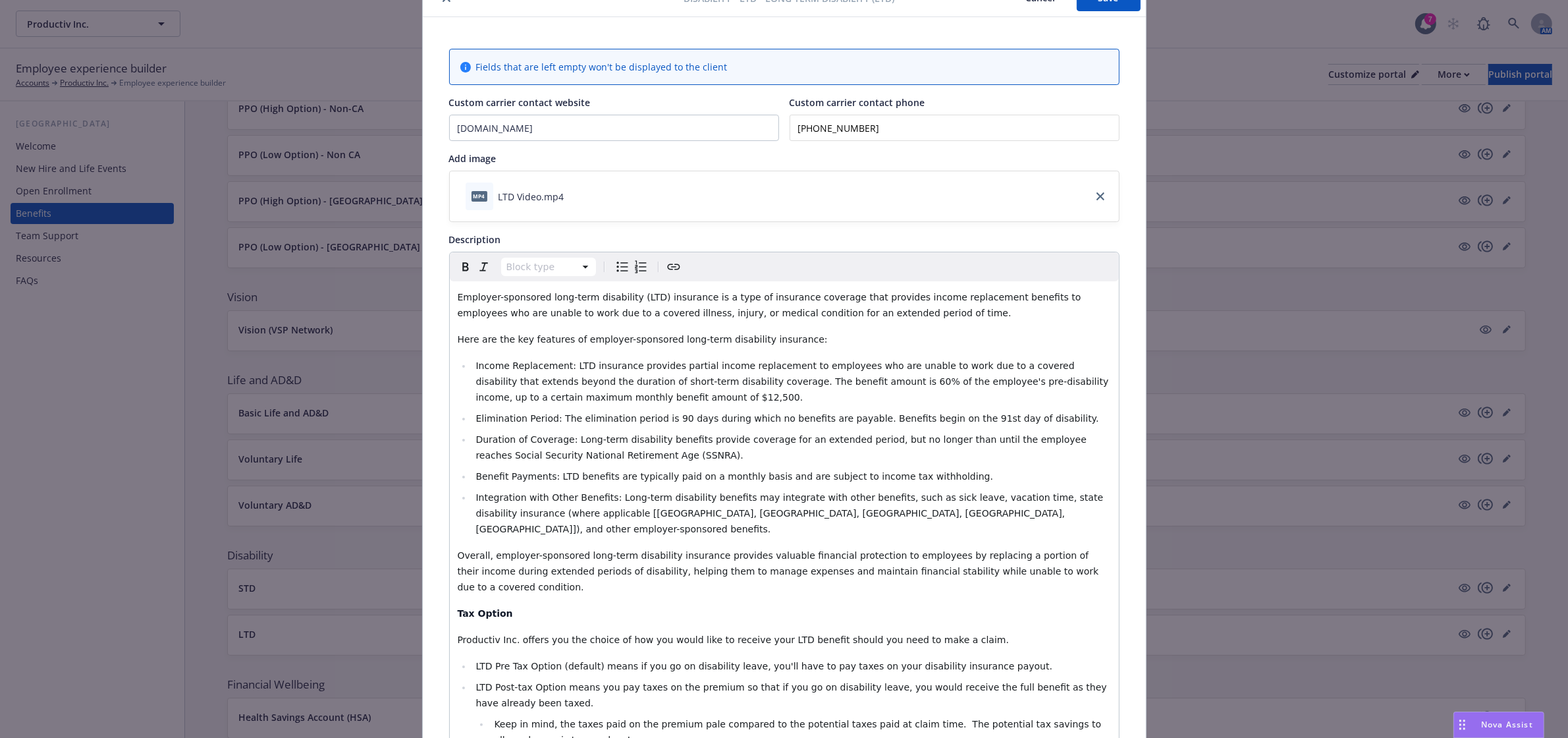
scroll to position [0, 0]
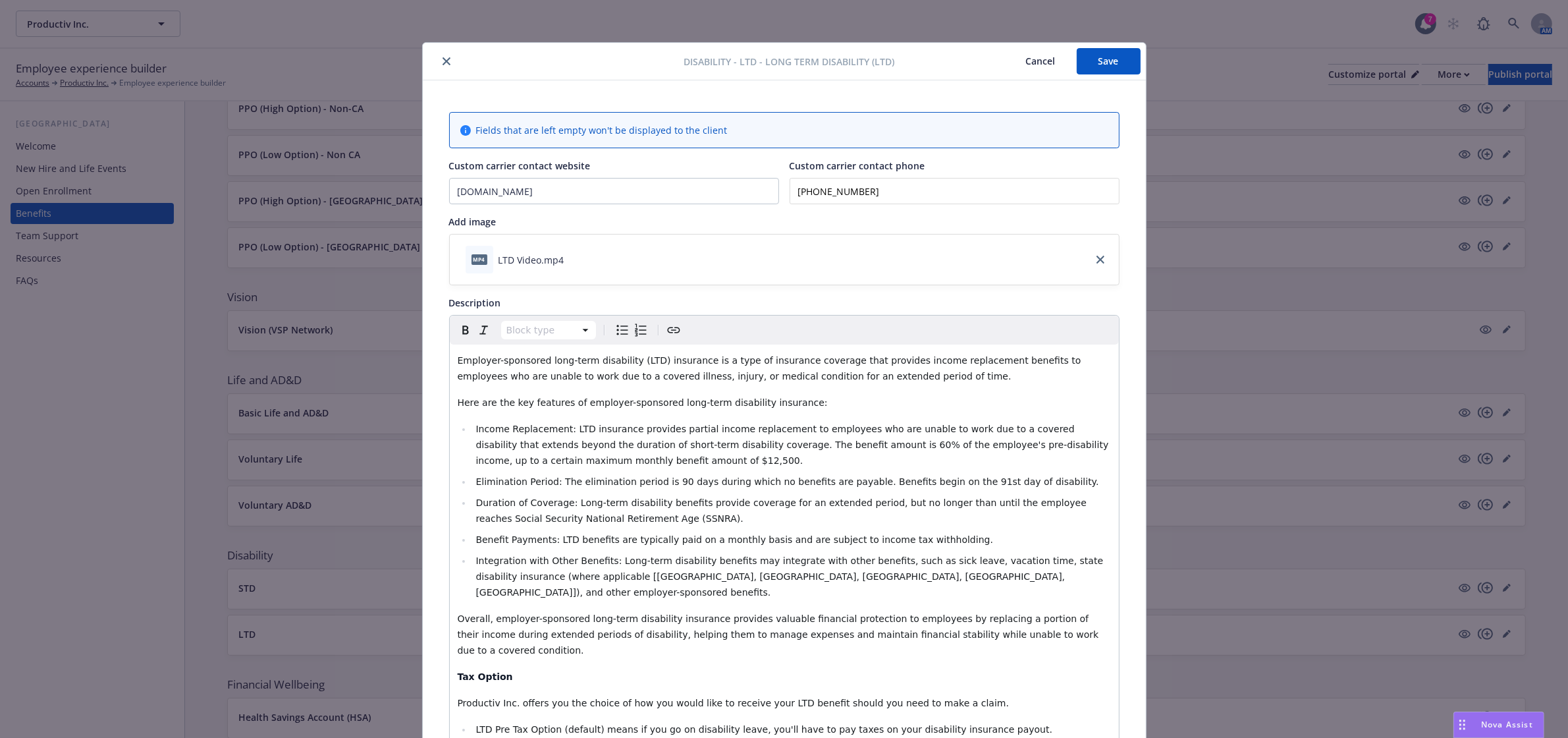
click at [1095, 54] on button "Save" at bounding box center [1108, 61] width 64 height 27
click at [439, 66] on button "close" at bounding box center [447, 62] width 16 height 16
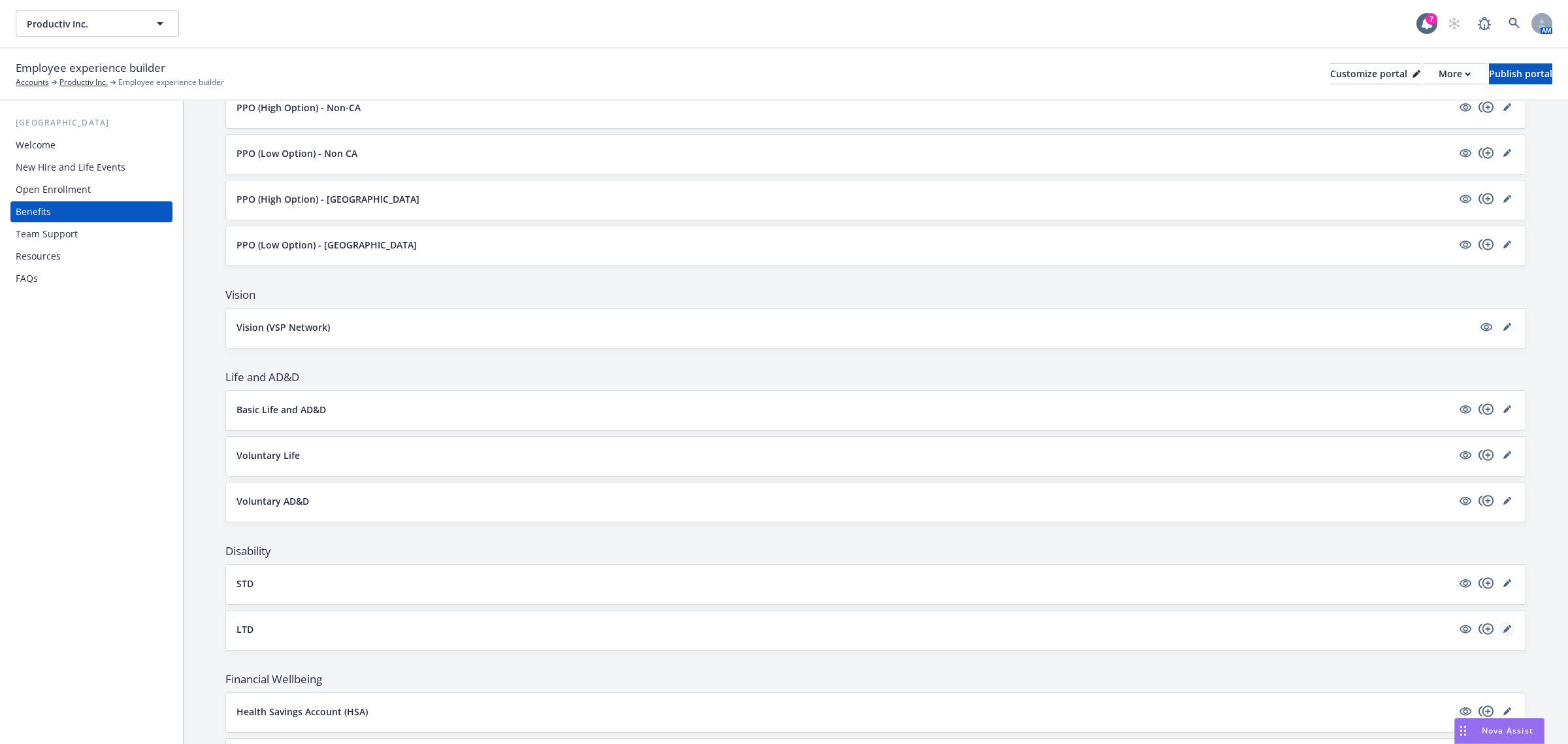
click at [1503, 633] on icon "editPencil" at bounding box center [1507, 629] width 8 height 8
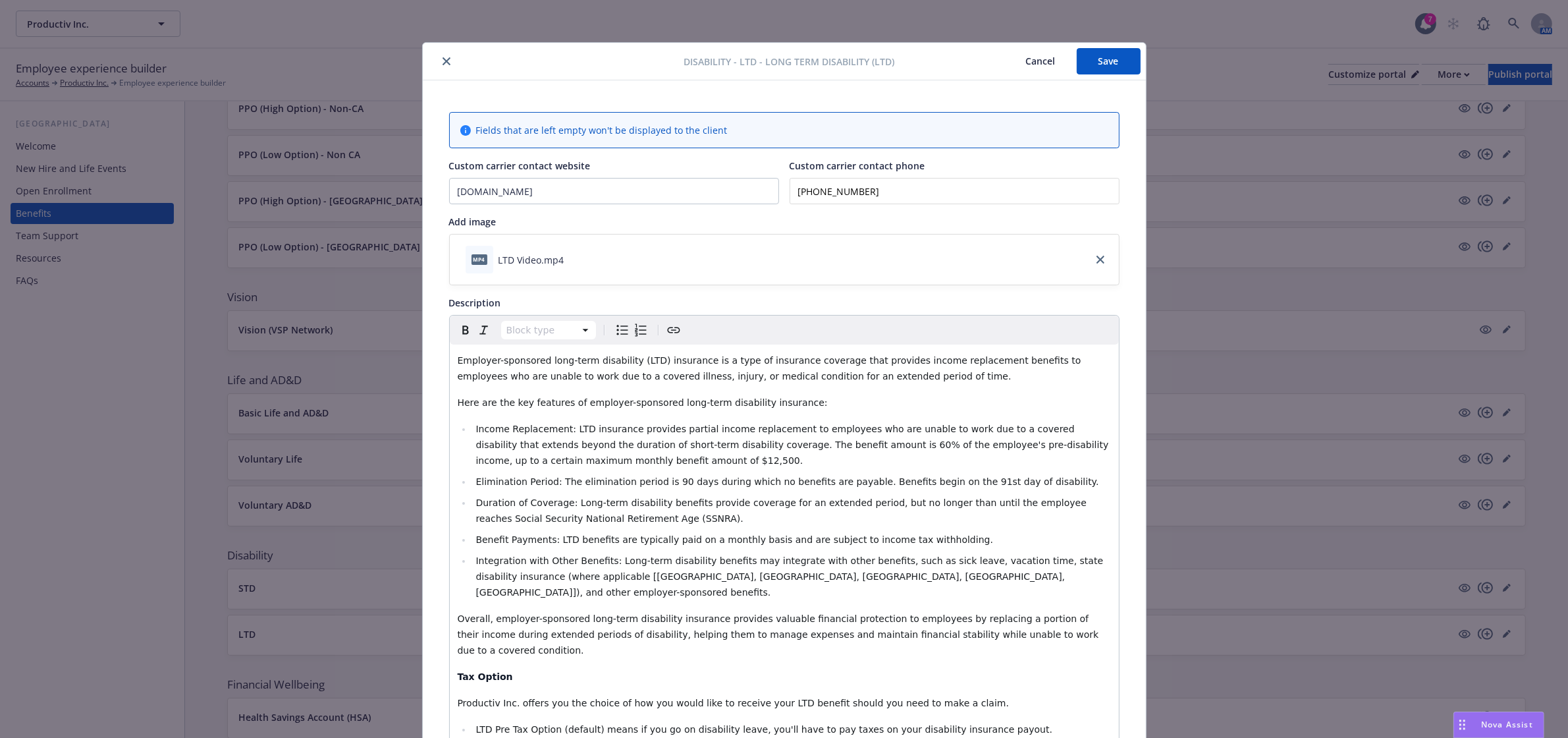
click at [1103, 61] on button "Save" at bounding box center [1108, 61] width 64 height 27
click at [443, 58] on icon "close" at bounding box center [447, 62] width 8 height 8
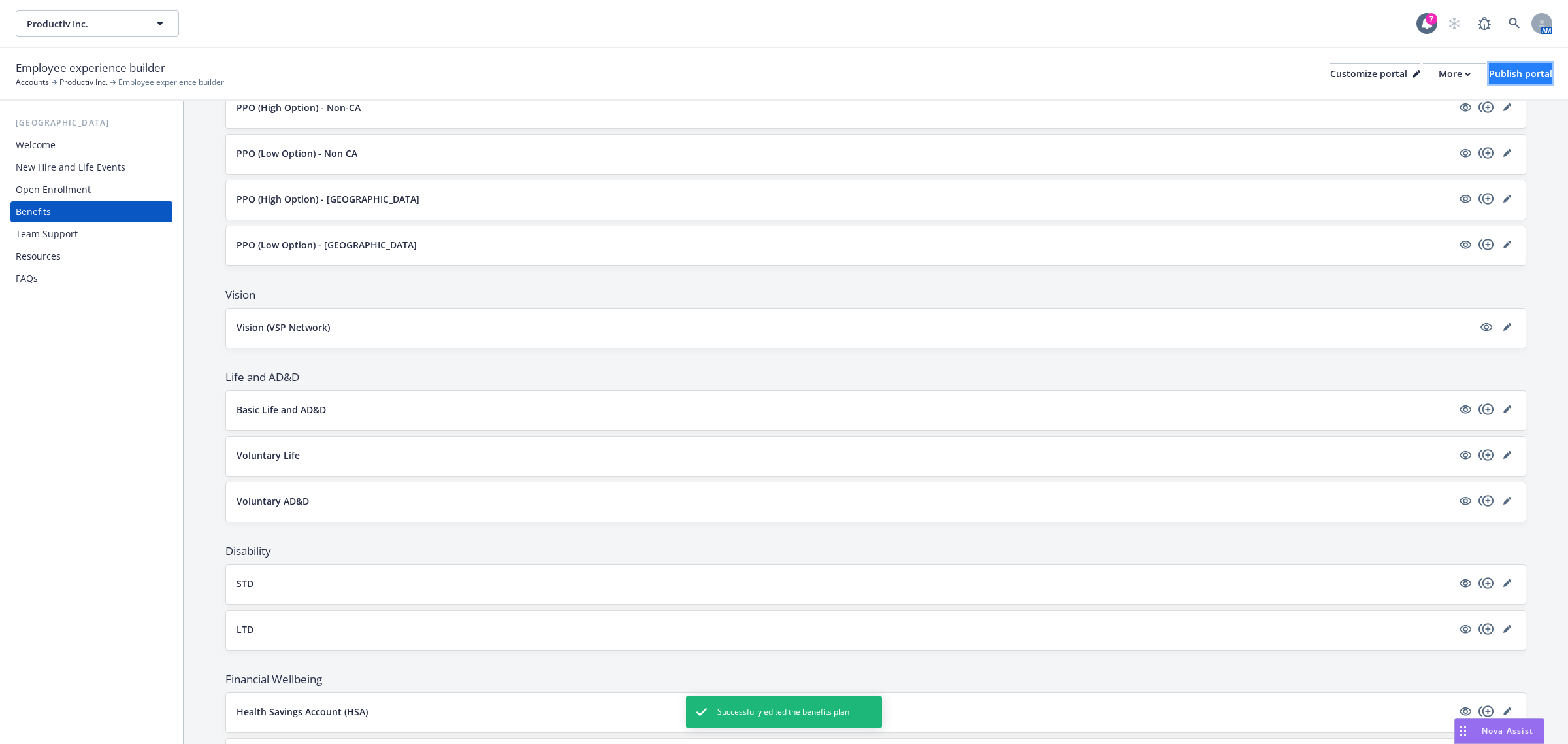
click at [1504, 75] on div "Publish portal" at bounding box center [1520, 74] width 63 height 20
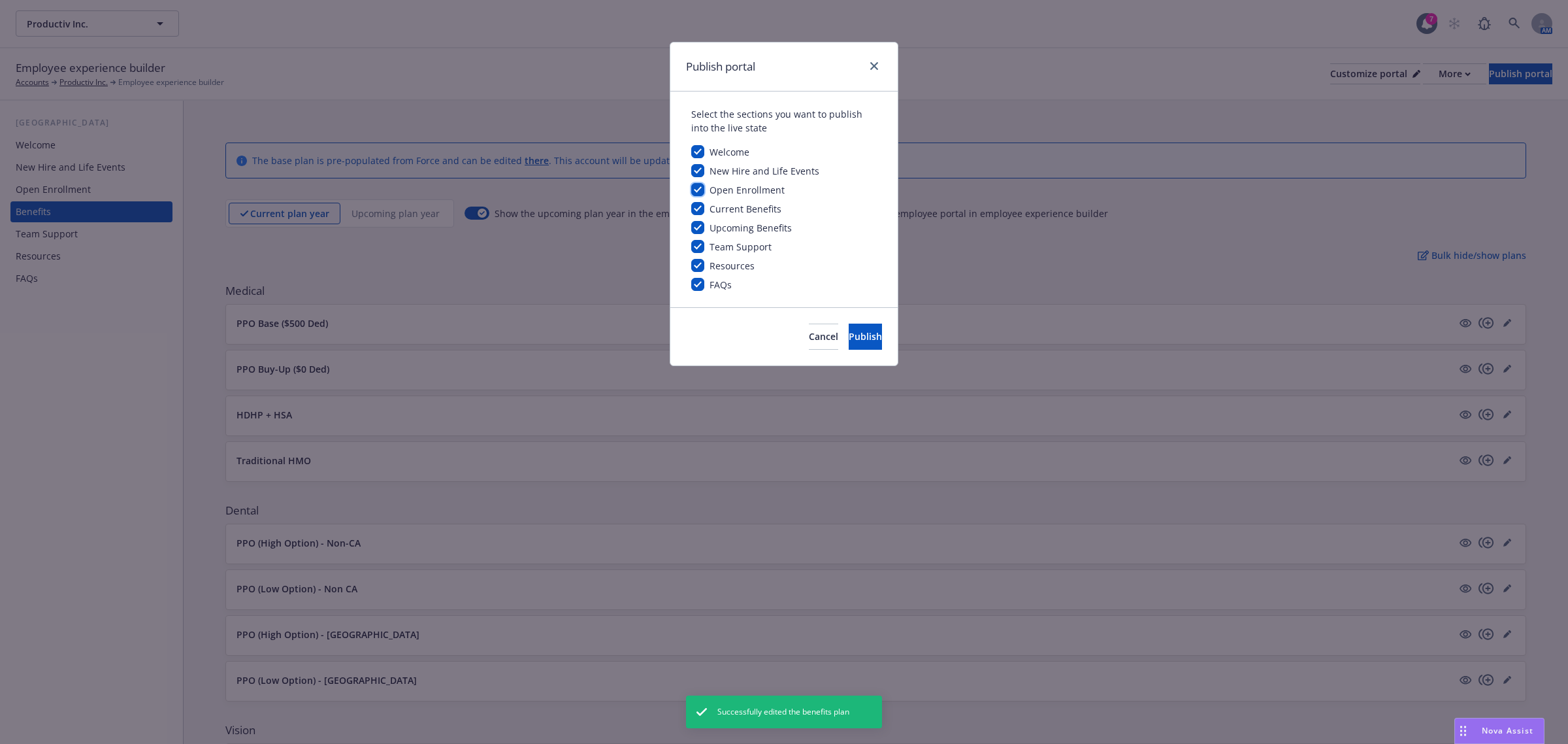
click at [701, 186] on input "checkbox" at bounding box center [697, 189] width 13 height 13
checkbox input "false"
click at [849, 342] on button "Publish" at bounding box center [866, 336] width 33 height 27
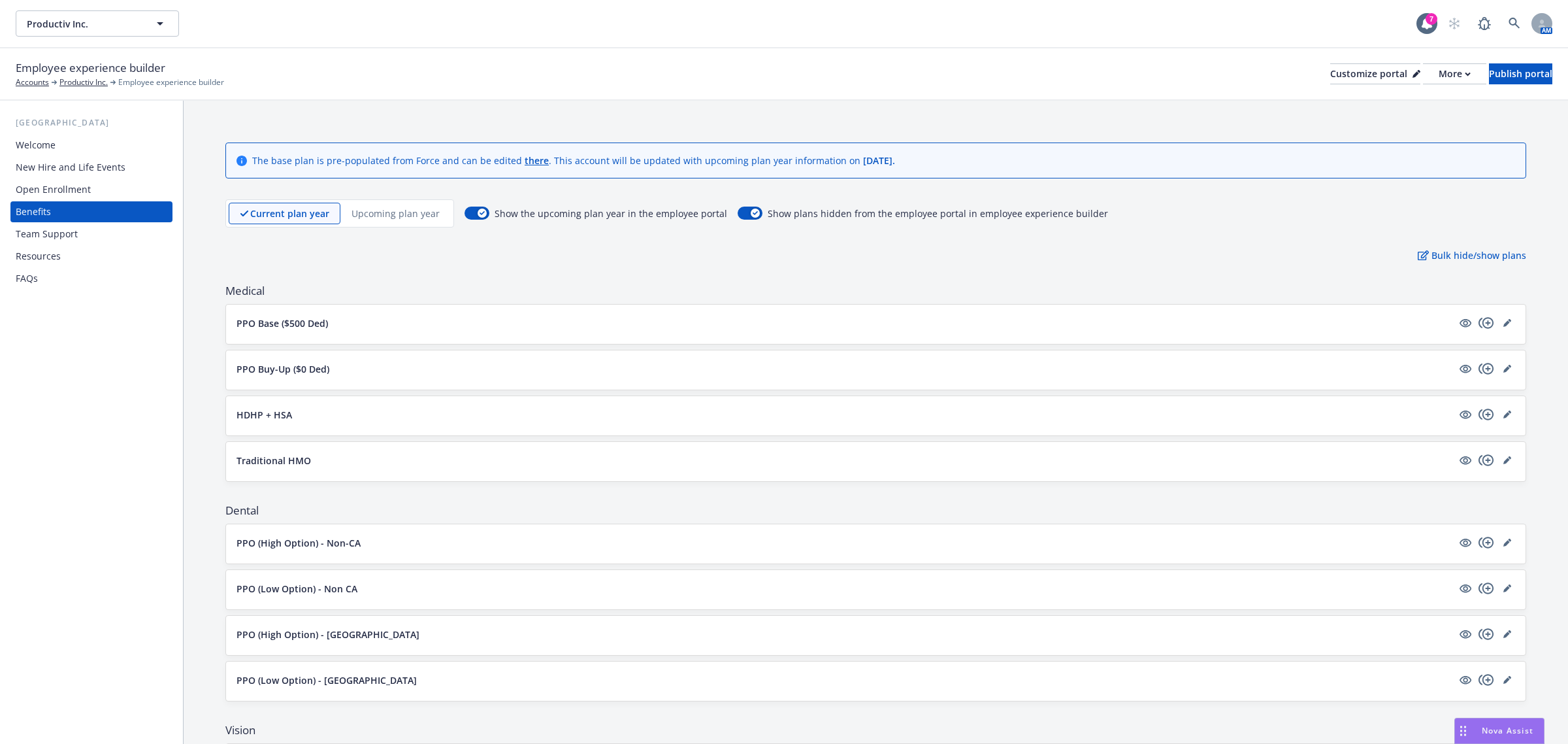
click at [57, 251] on div "Resources" at bounding box center [38, 255] width 45 height 21
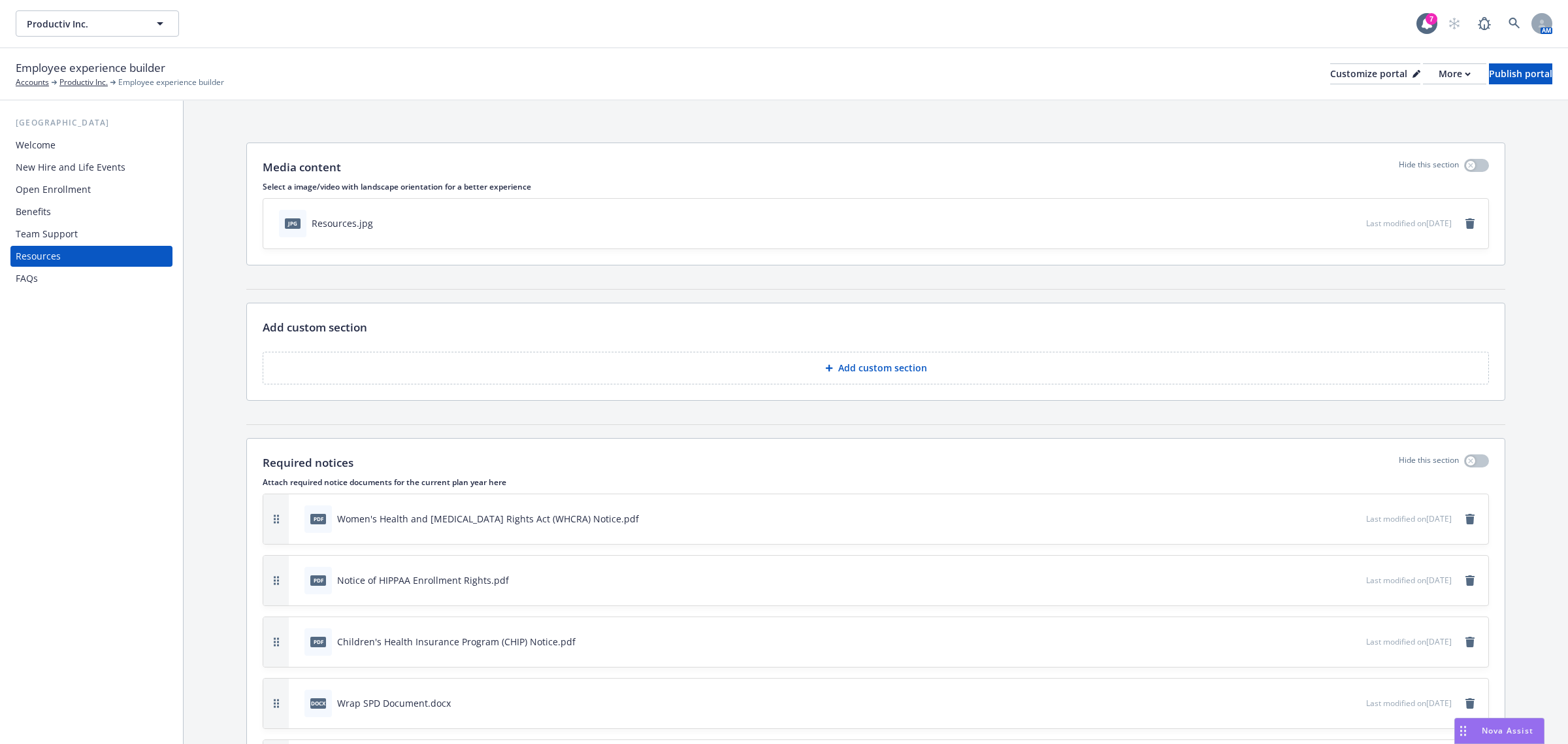
click at [96, 213] on div "Benefits" at bounding box center [92, 211] width 152 height 21
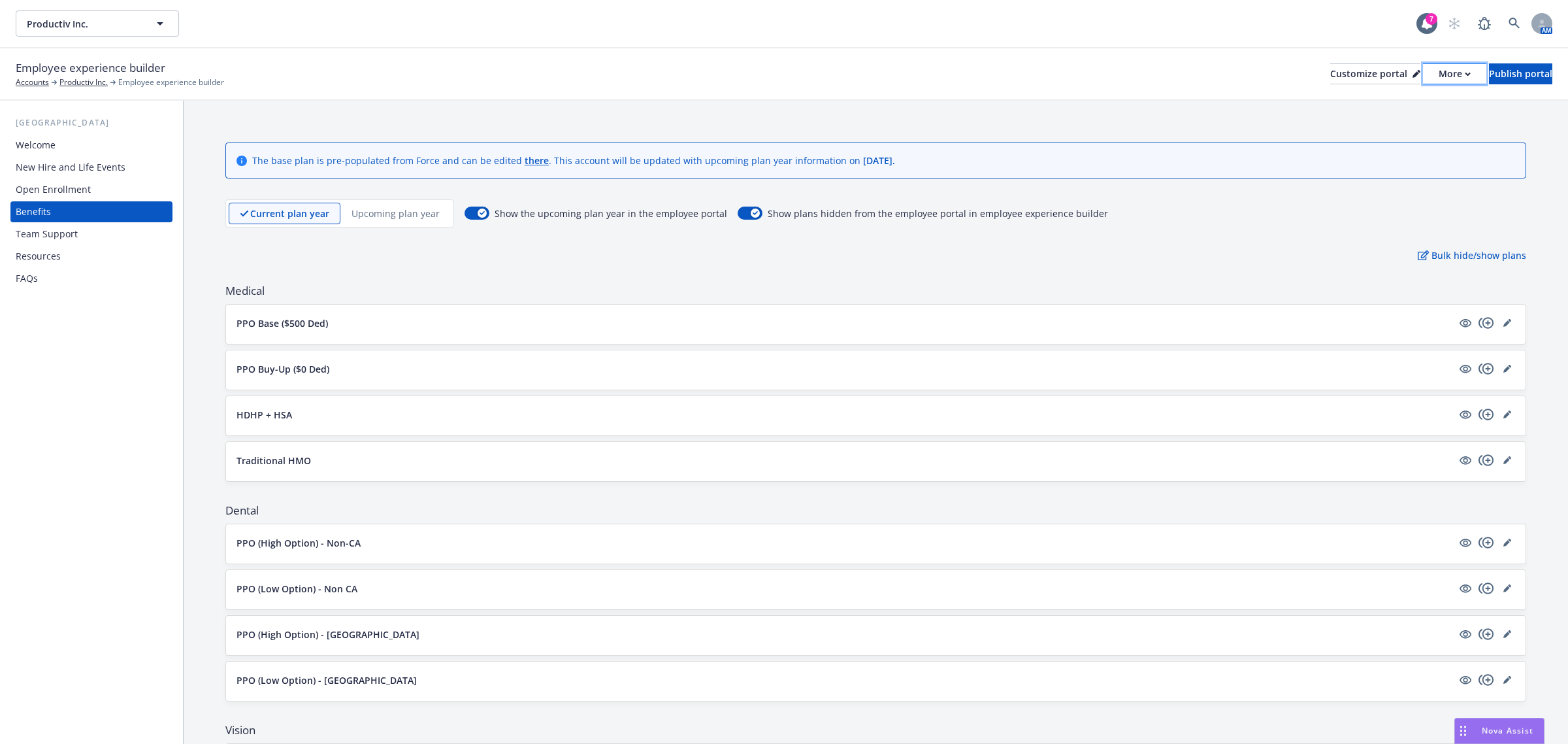
click at [1438, 73] on div "More" at bounding box center [1454, 74] width 32 height 20
click at [1409, 133] on link "Copy portal link" at bounding box center [1384, 128] width 119 height 27
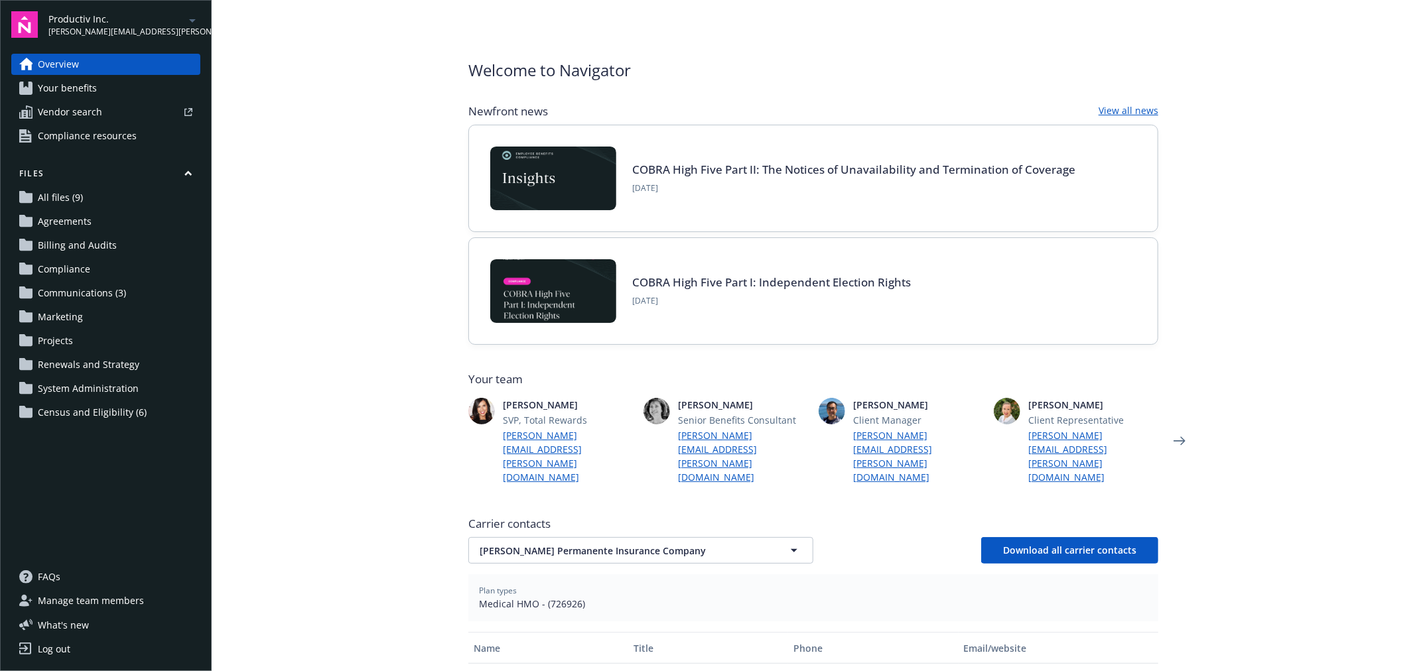
click at [71, 82] on span "Your benefits" at bounding box center [67, 88] width 59 height 21
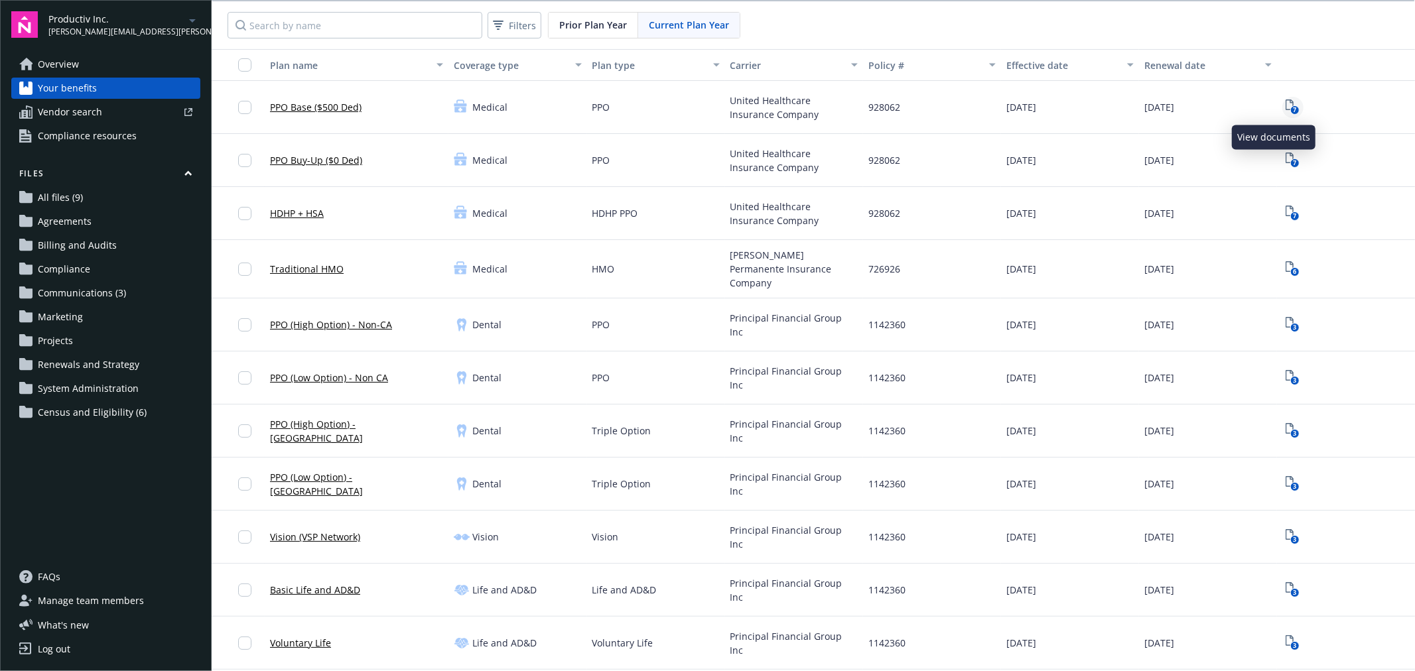
click at [1293, 109] on text "7" at bounding box center [1294, 110] width 3 height 9
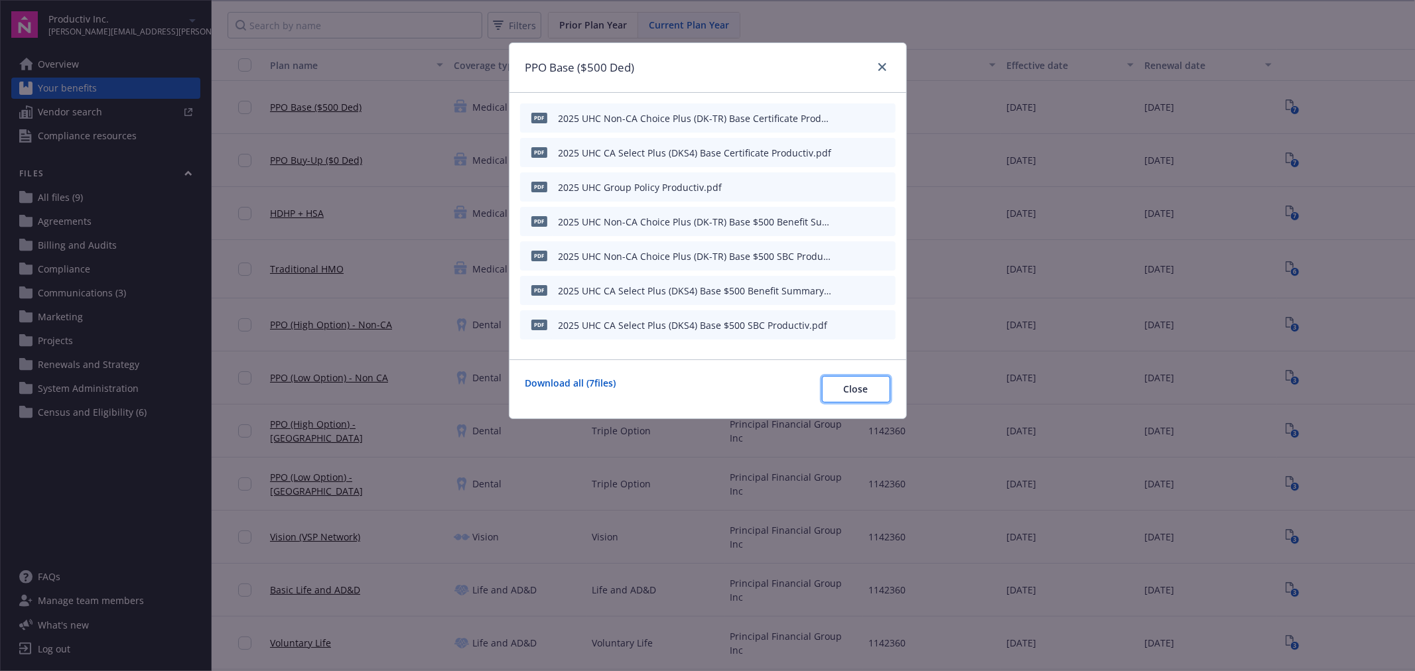
click at [860, 385] on span "Close" at bounding box center [856, 389] width 25 height 13
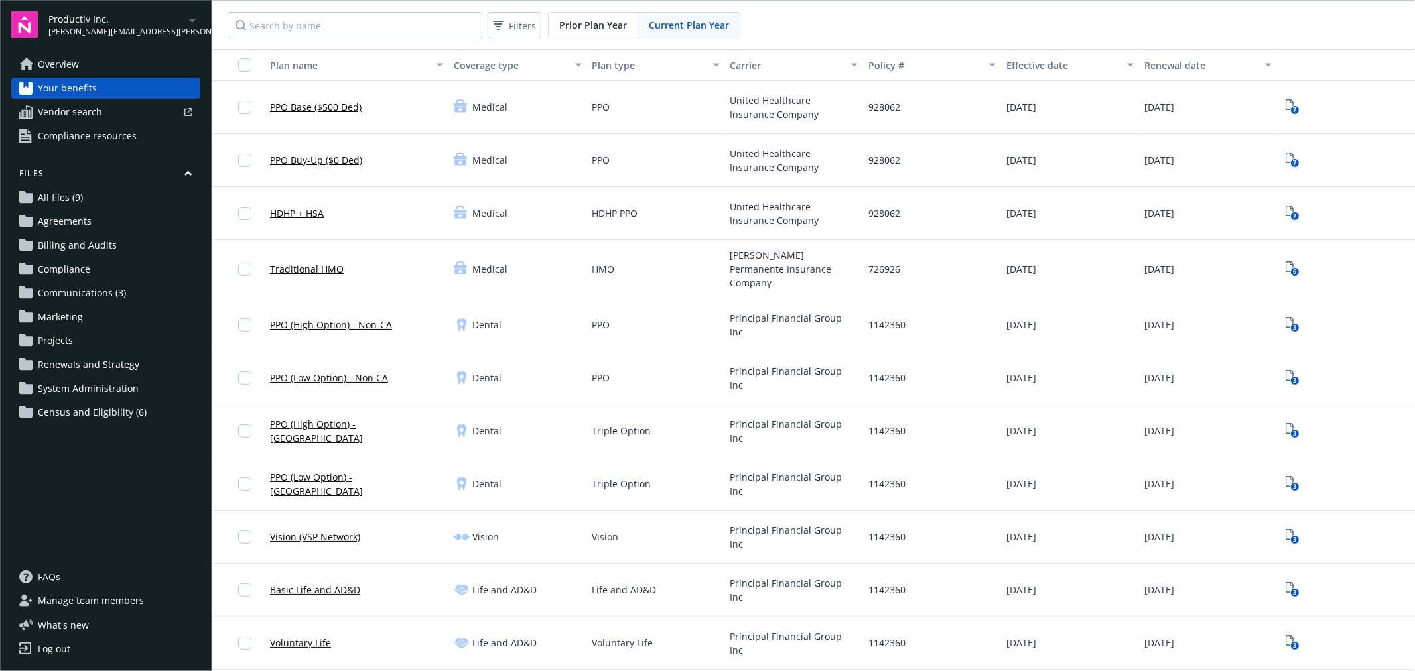
click at [62, 215] on span "Agreements" at bounding box center [65, 221] width 54 height 21
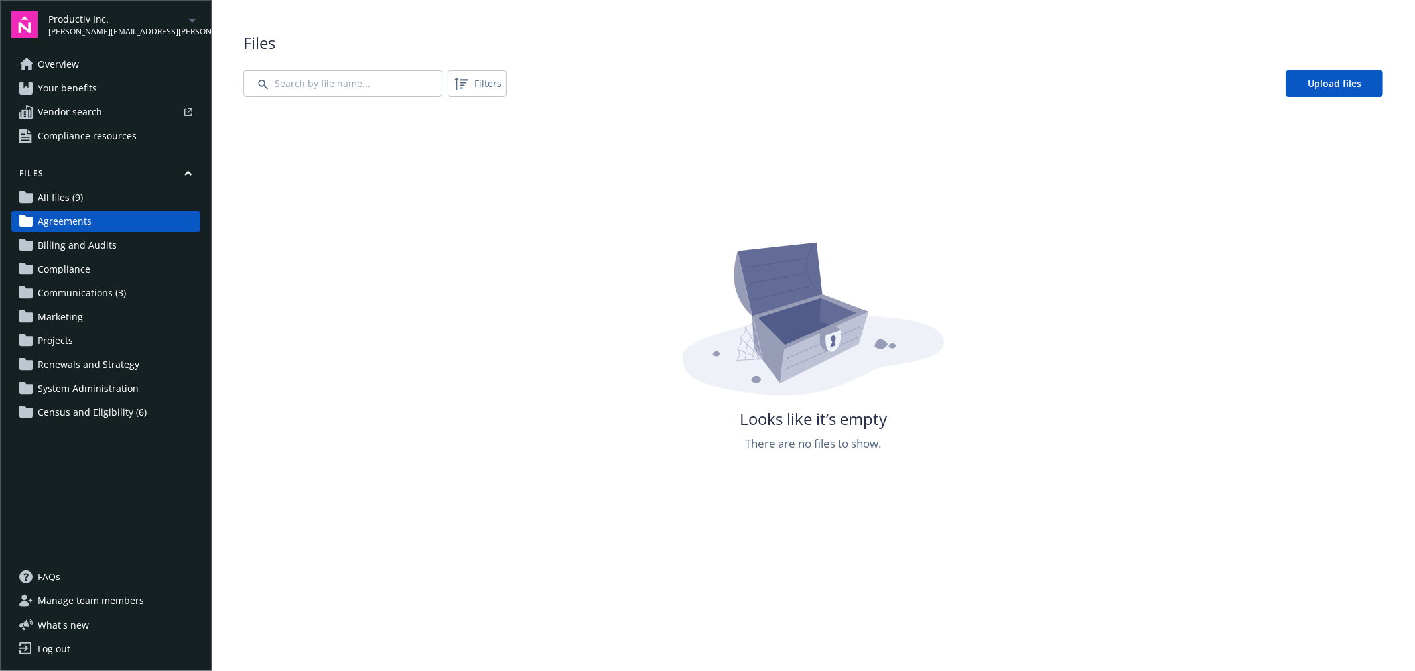
click at [92, 190] on link "All files (9)" at bounding box center [105, 197] width 189 height 21
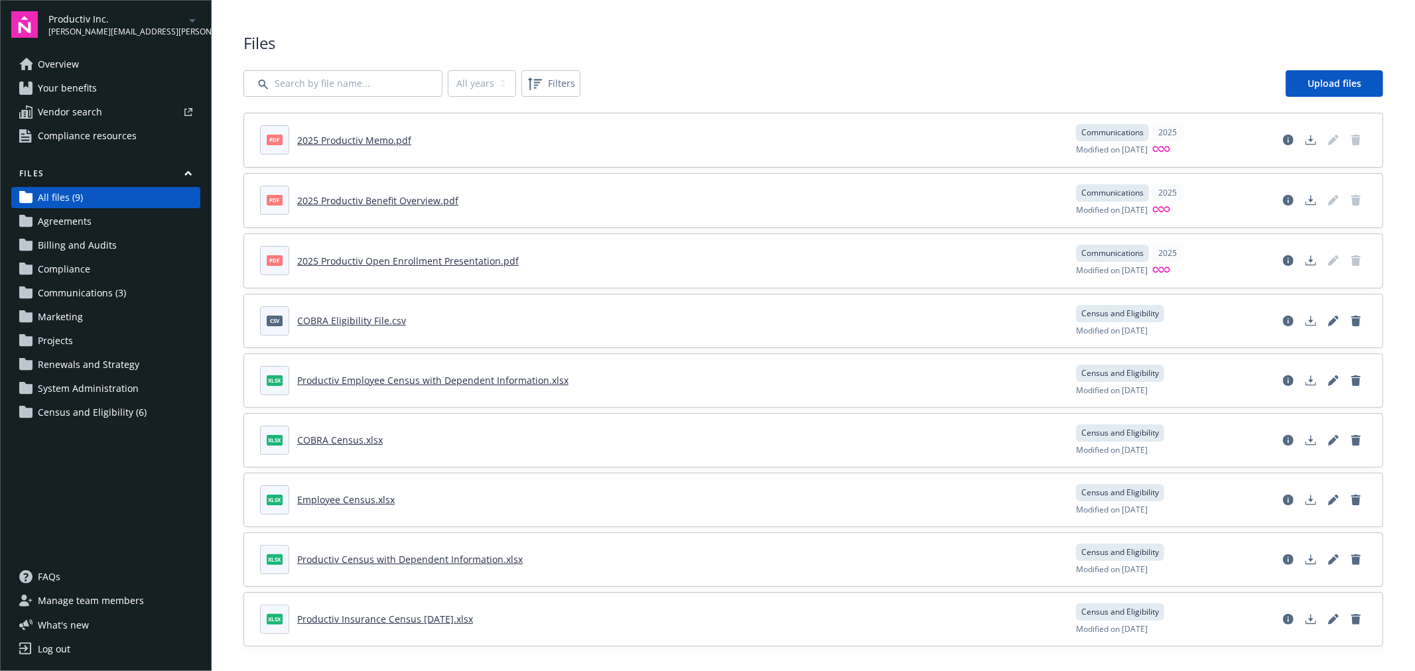
click at [96, 214] on link "Agreements" at bounding box center [105, 221] width 189 height 21
